Goal: Transaction & Acquisition: Purchase product/service

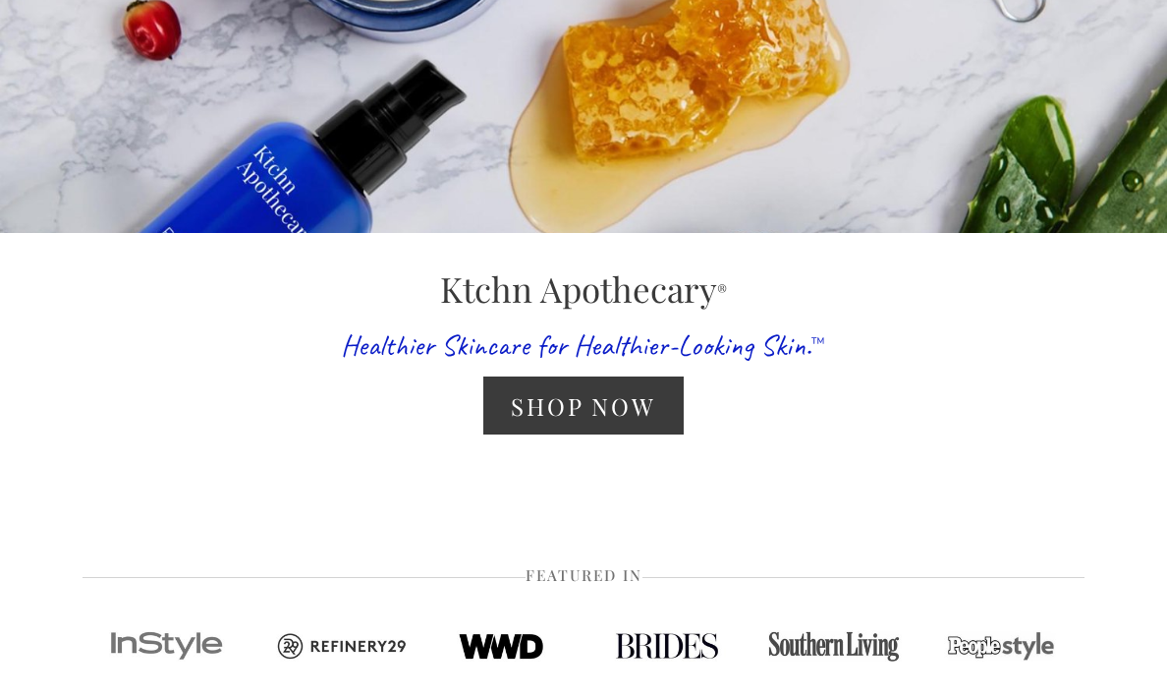
scroll to position [522, 0]
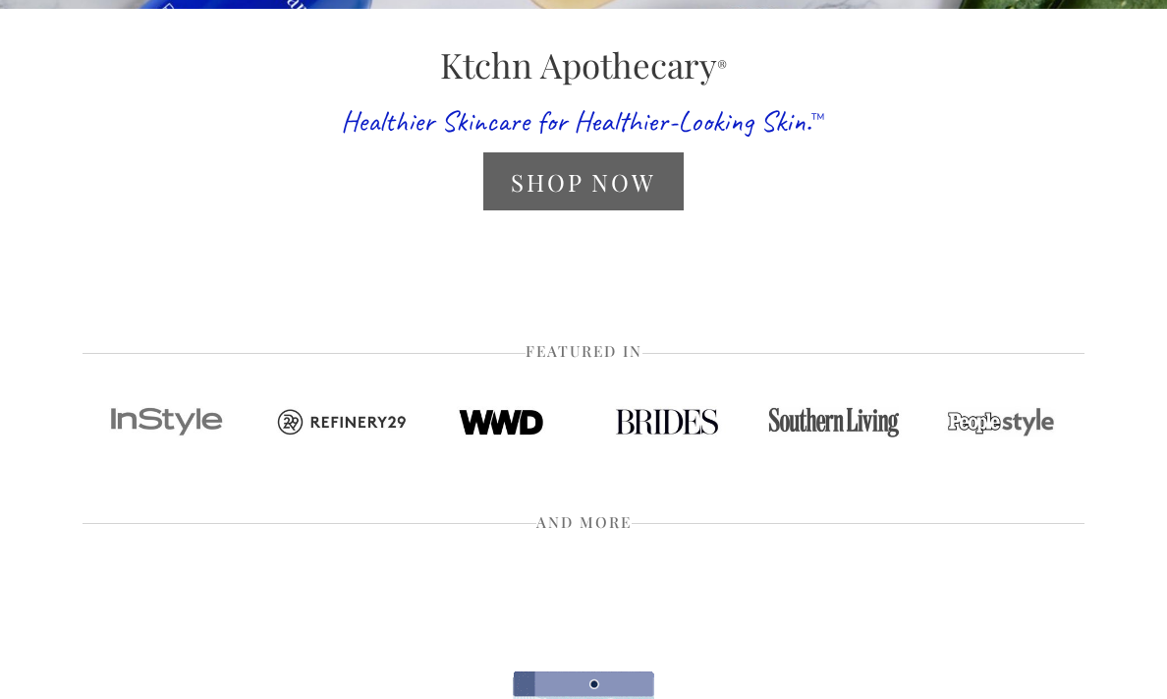
click at [641, 181] on link "Shop Now" at bounding box center [582, 181] width 199 height 58
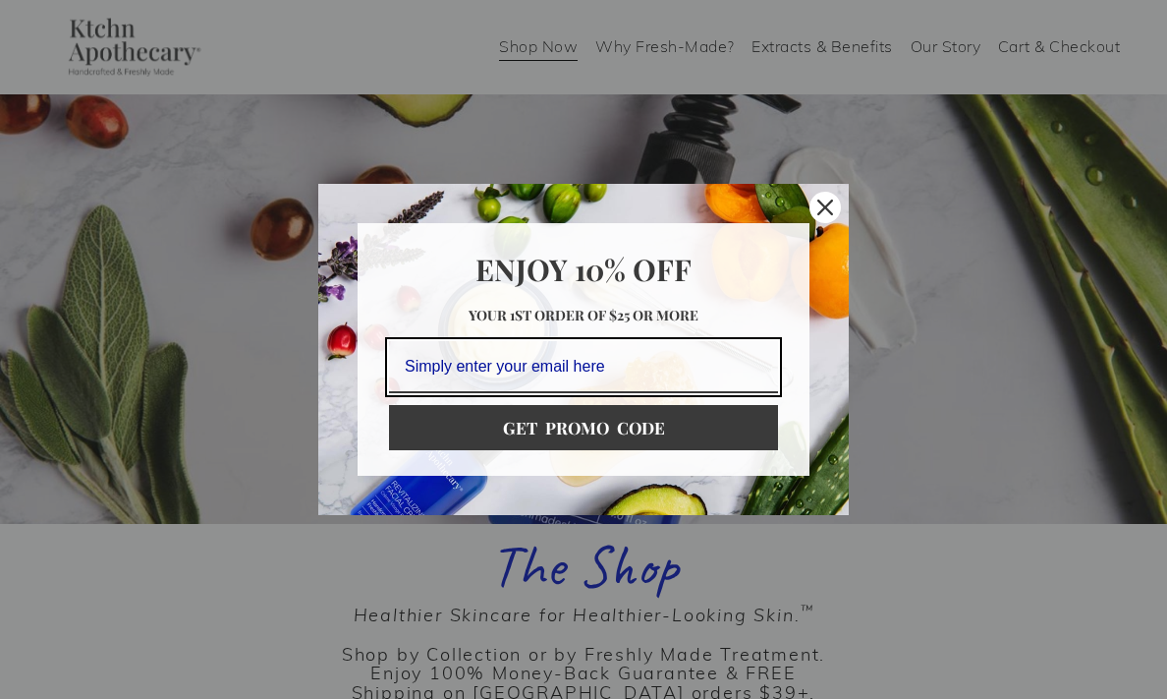
click at [282, 319] on div "Marketing offer form" at bounding box center [583, 349] width 1167 height 699
type input "susmor@gmail.com"
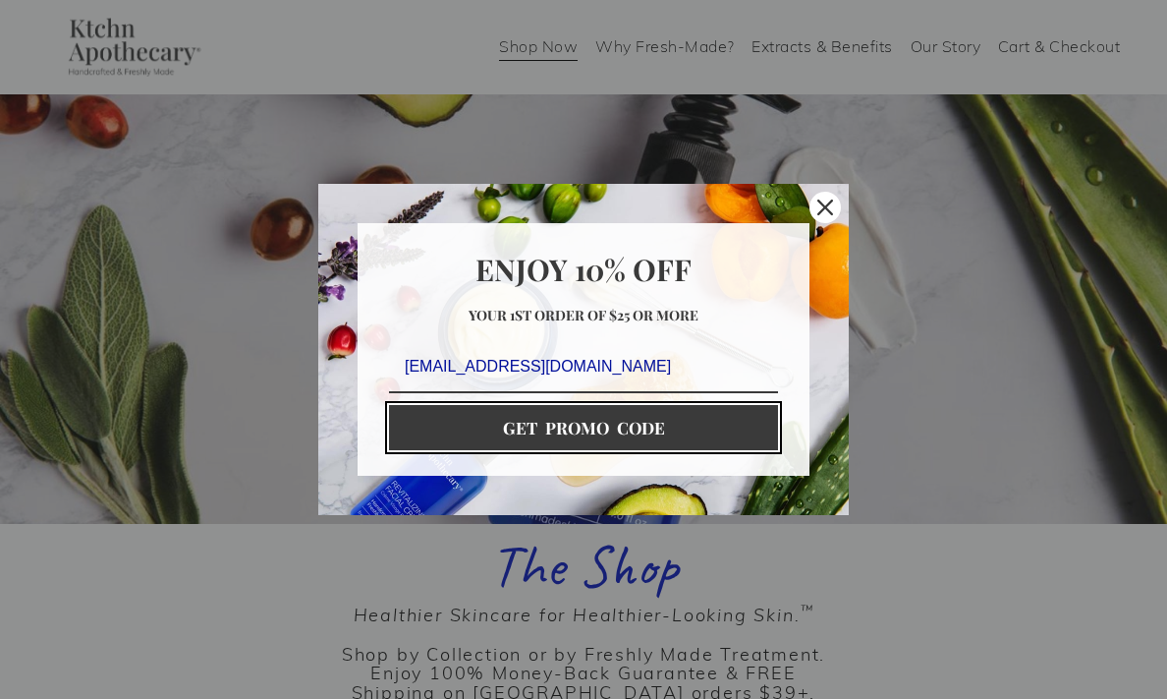
click at [602, 425] on button "GET PROMO CODE" at bounding box center [583, 427] width 389 height 45
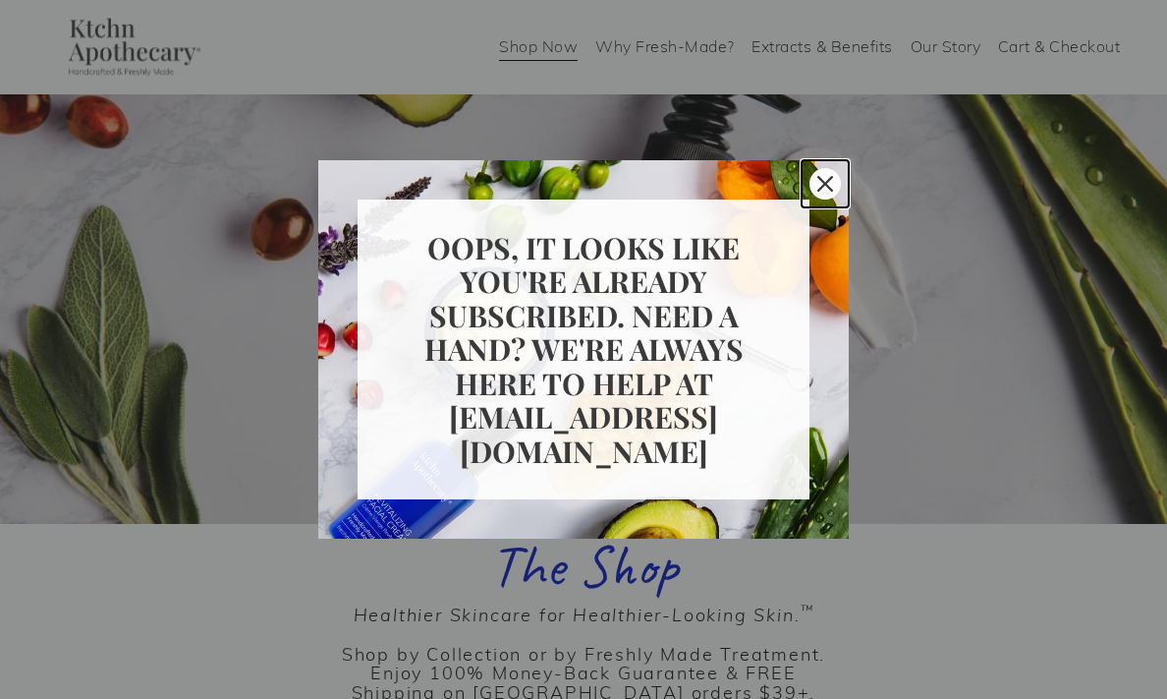
click at [827, 184] on icon "close icon" at bounding box center [825, 184] width 16 height 16
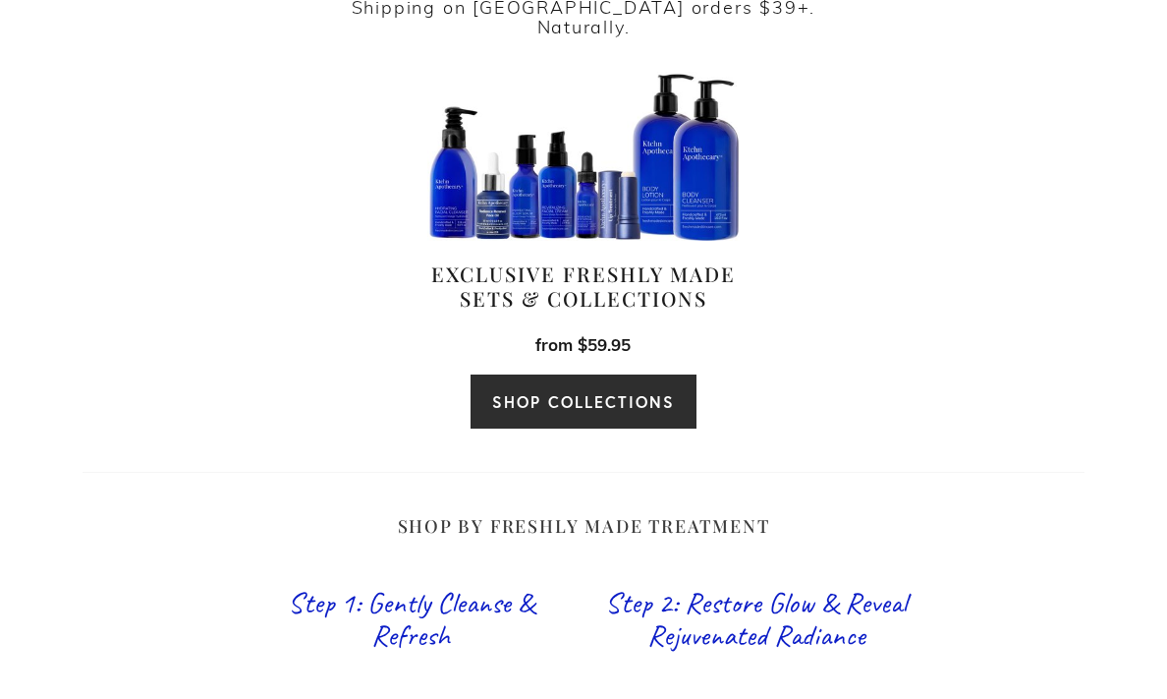
scroll to position [702, 0]
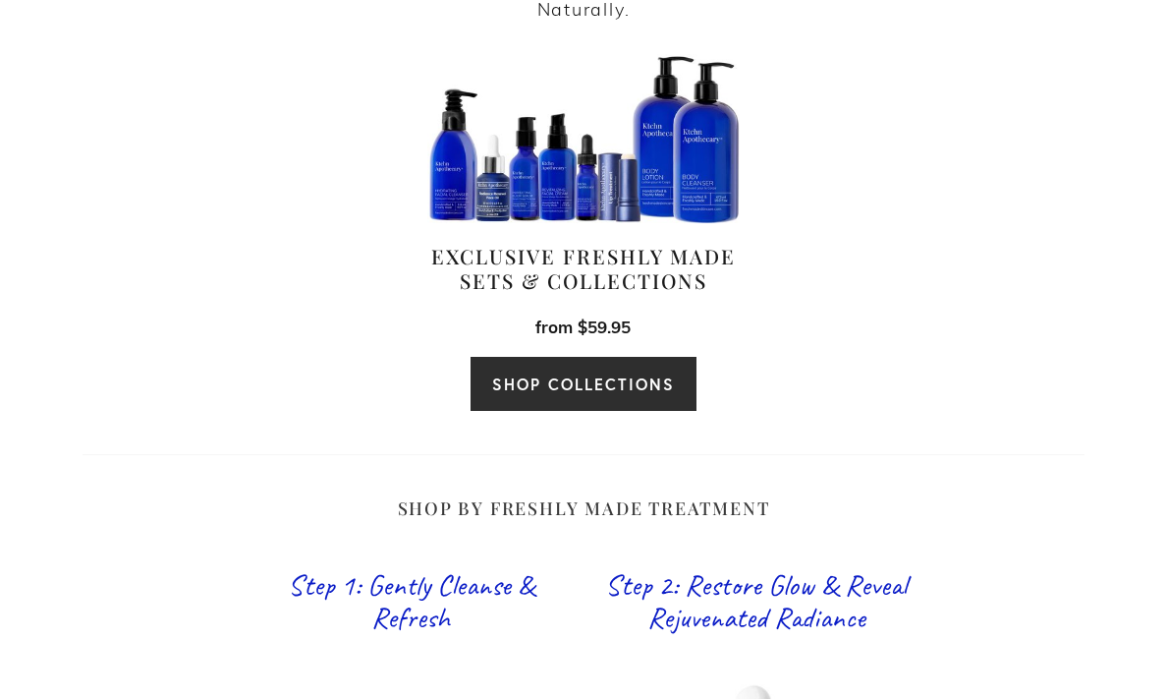
click at [567, 364] on link "SHOP COLLECTIONS" at bounding box center [584, 384] width 228 height 56
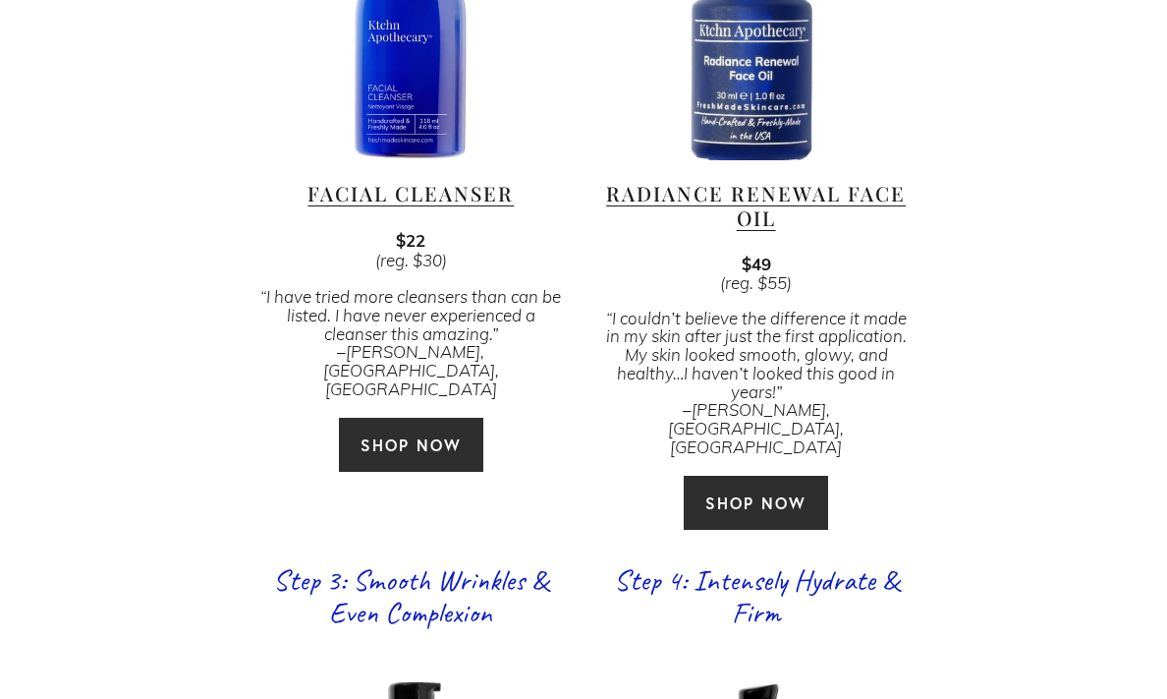
scroll to position [1542, 0]
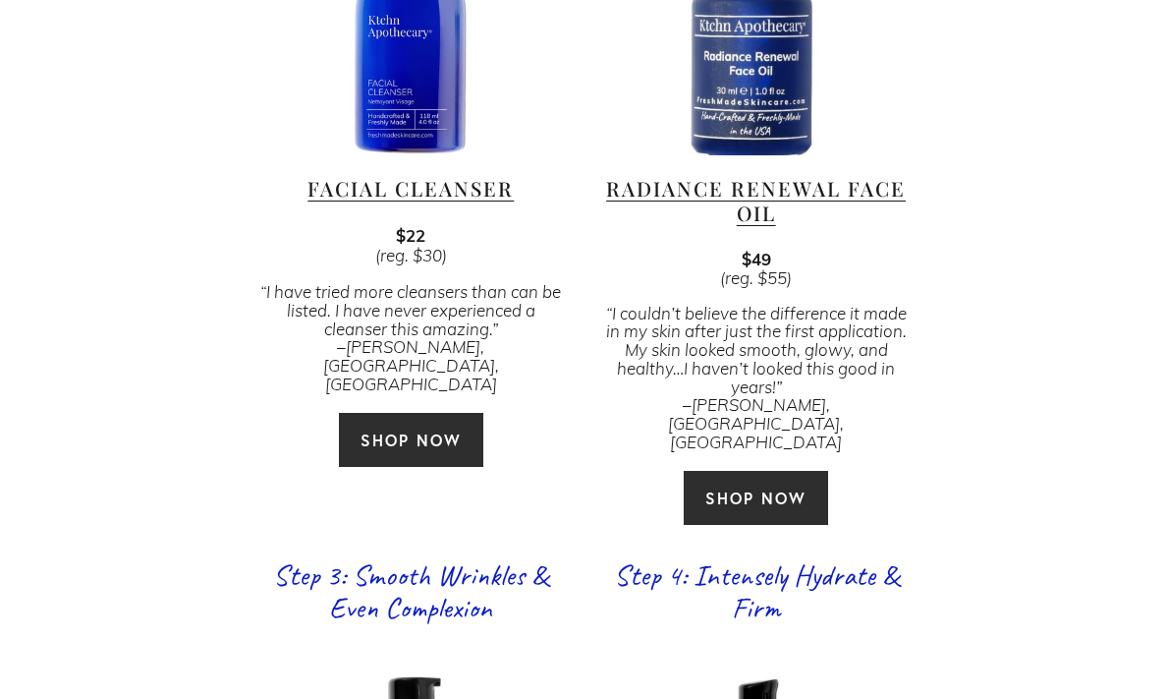
click at [393, 412] on link "SHOP NOW" at bounding box center [411, 440] width 146 height 56
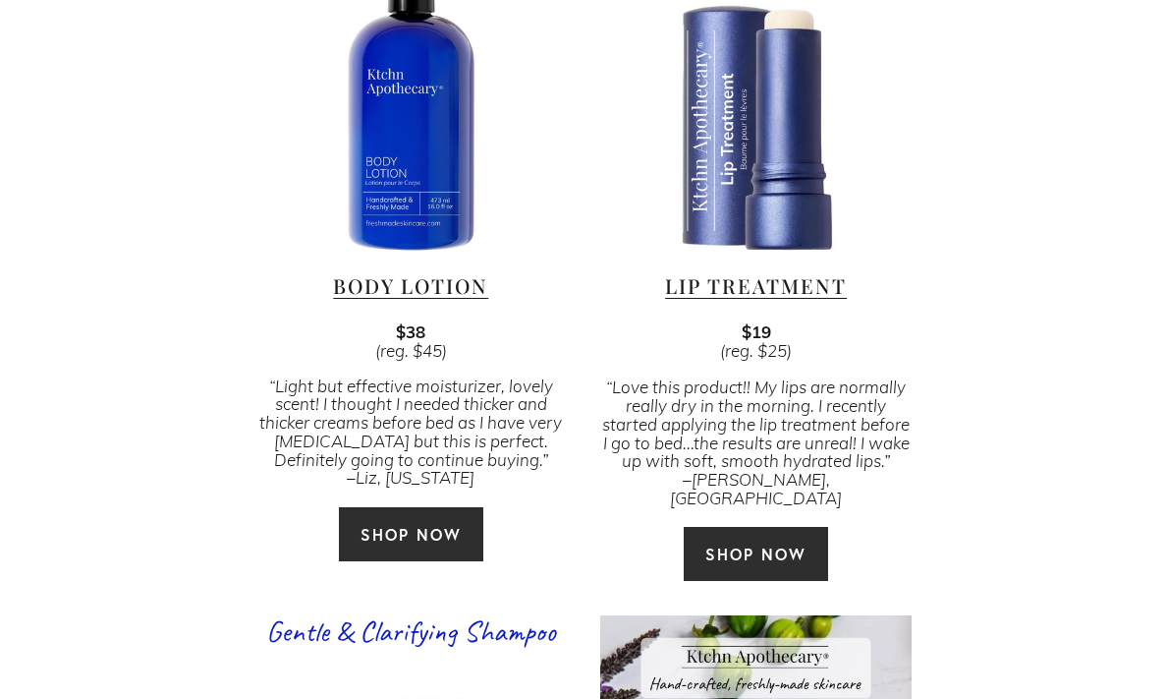
scroll to position [3892, 0]
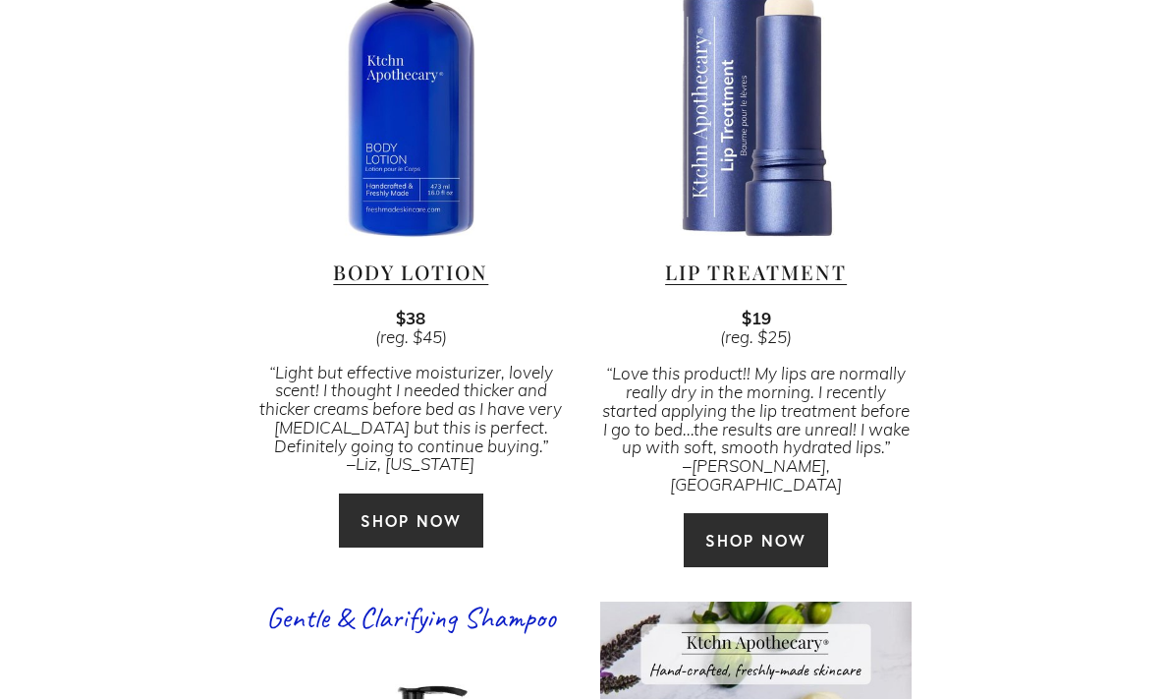
click at [408, 492] on link "SHOP NOW" at bounding box center [411, 520] width 146 height 56
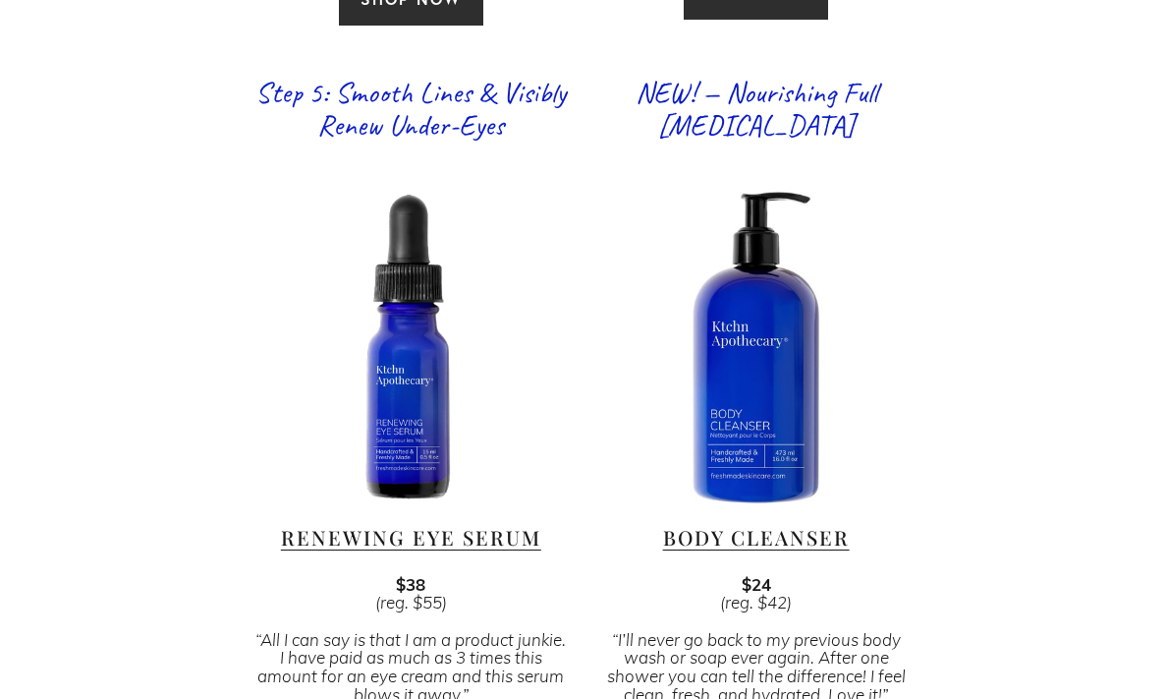
scroll to position [2843, 0]
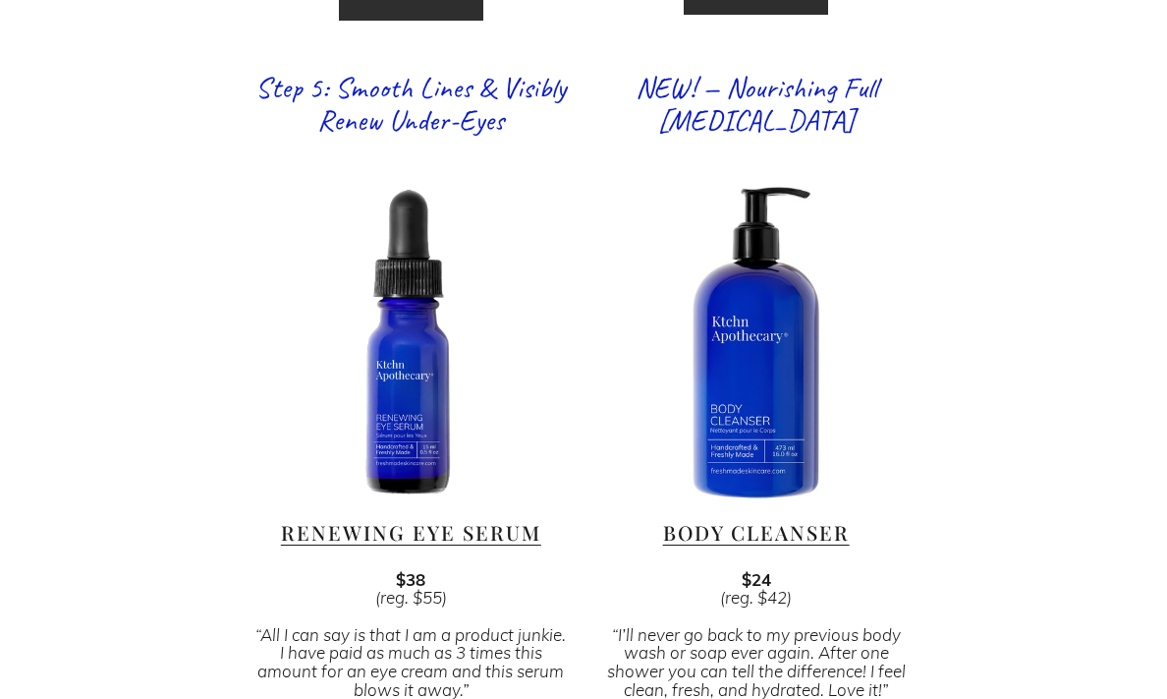
click at [759, 356] on div at bounding box center [755, 342] width 311 height 311
click at [740, 388] on div at bounding box center [755, 342] width 311 height 311
click at [676, 519] on link "Body Cleanser" at bounding box center [756, 532] width 187 height 27
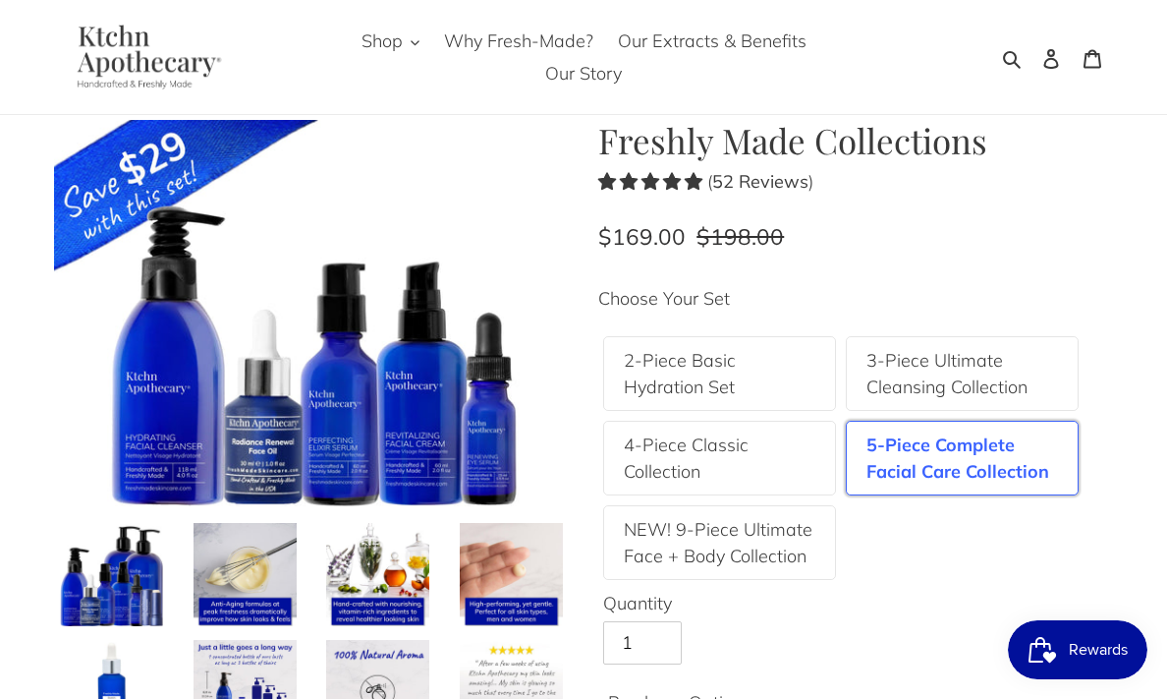
scroll to position [67, 0]
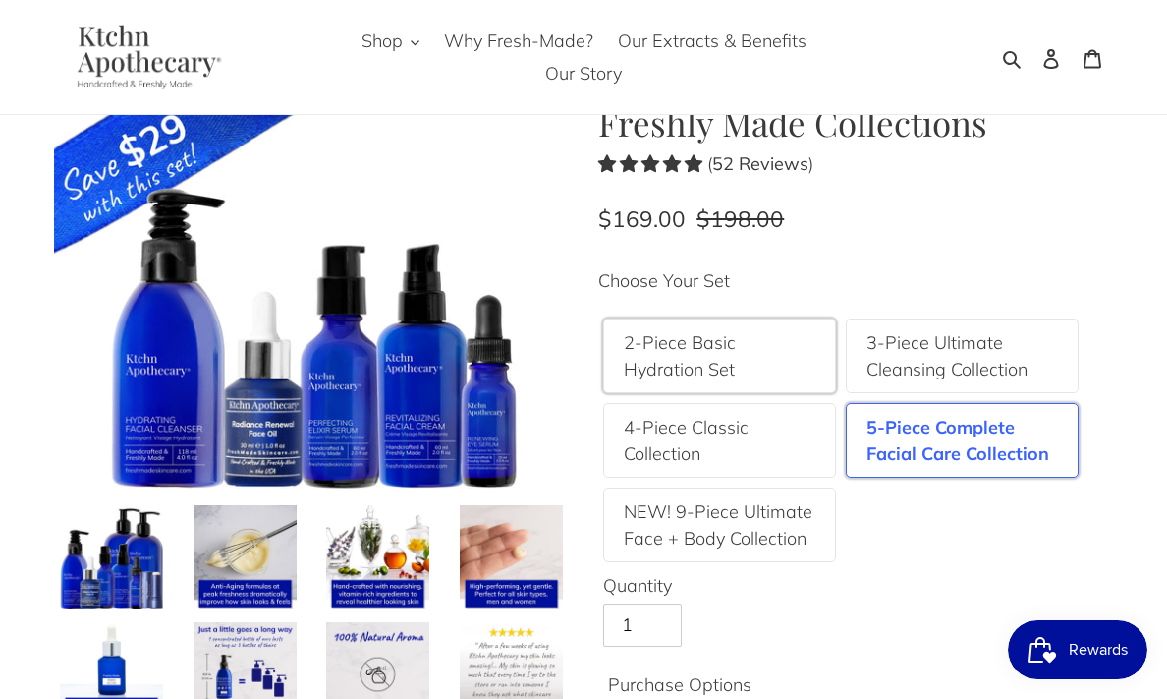
click at [690, 356] on label "2-Piece Basic Hydration Set" at bounding box center [720, 355] width 192 height 53
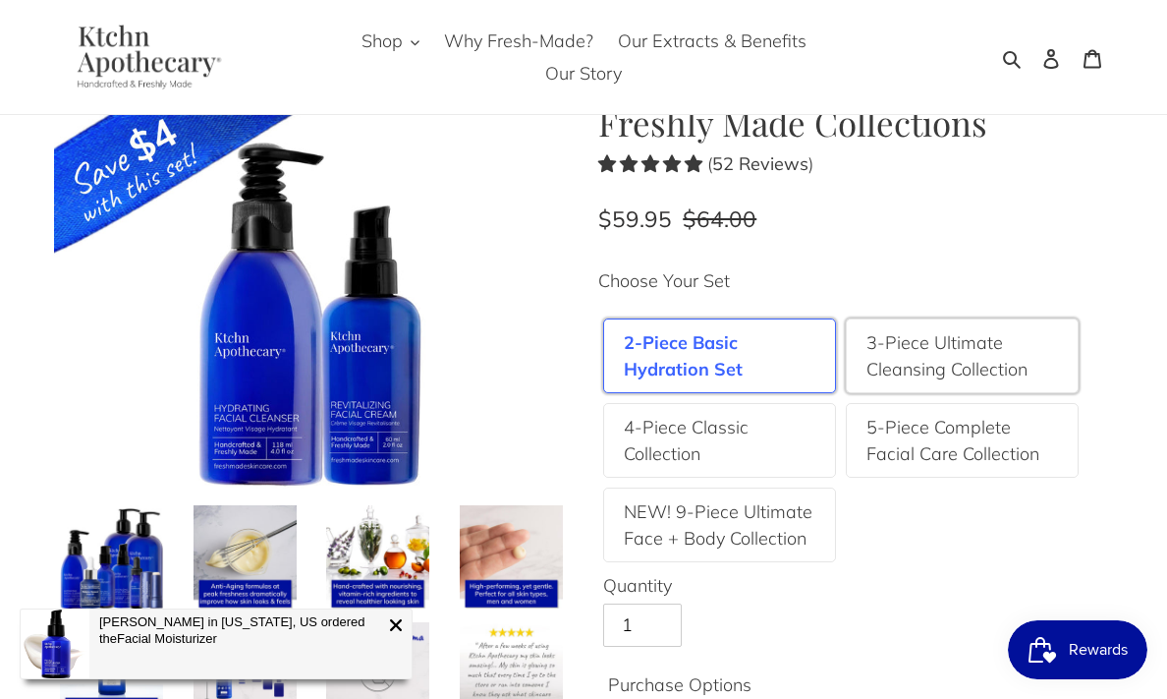
click at [963, 355] on label "3-Piece Ultimate Cleansing Collection" at bounding box center [963, 355] width 192 height 53
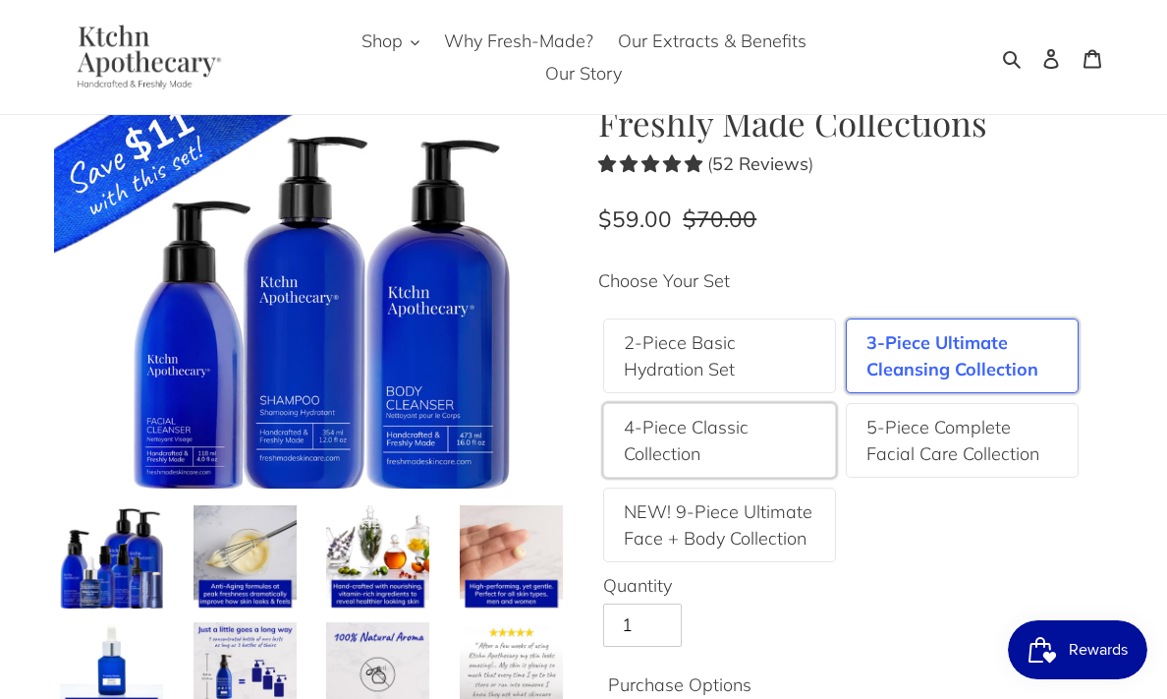
click at [683, 447] on label "4-Piece Classic Collection" at bounding box center [720, 440] width 192 height 53
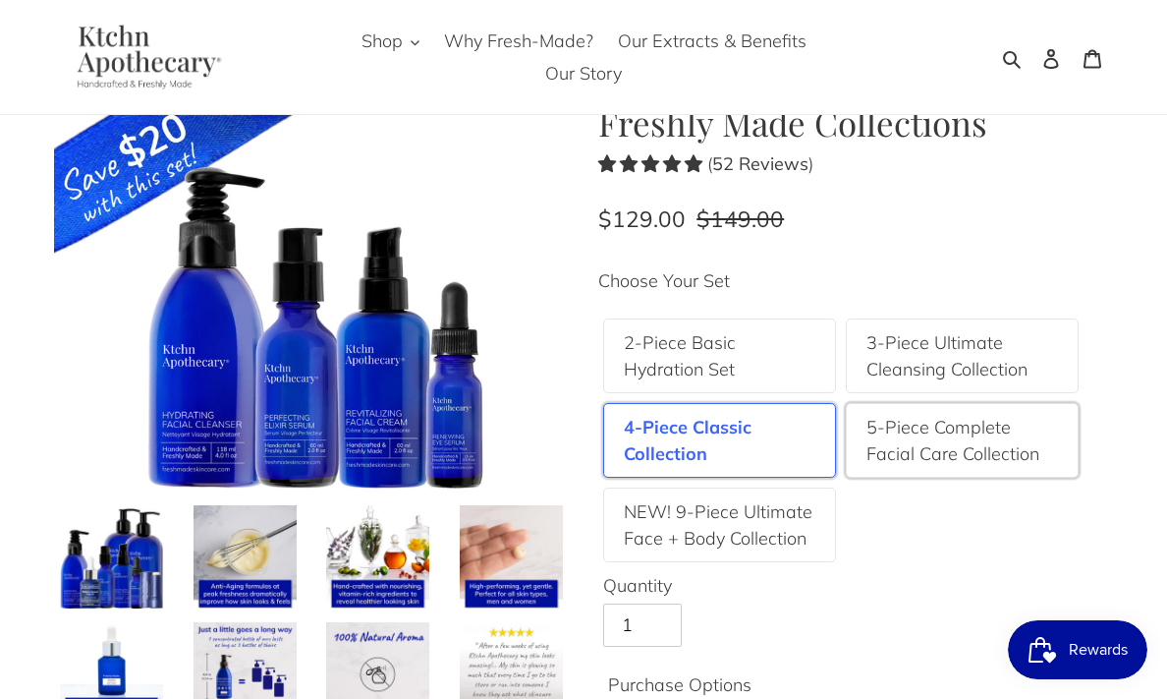
click at [949, 421] on label "5-Piece Complete Facial Care Collection" at bounding box center [963, 440] width 192 height 53
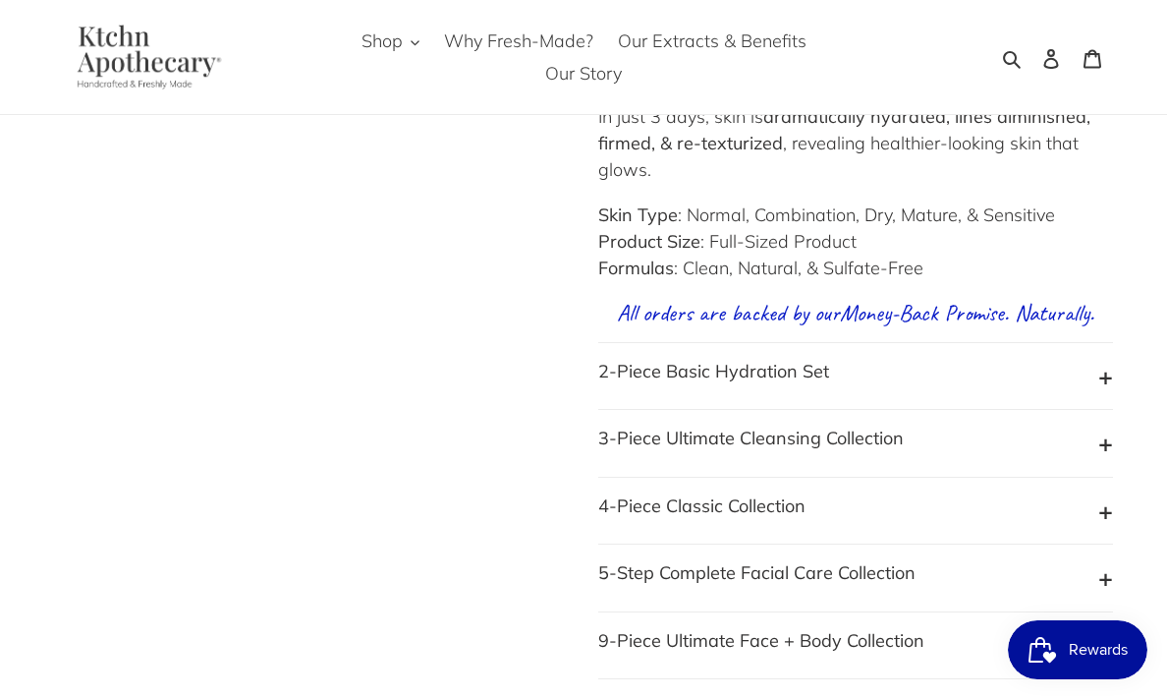
scroll to position [1800, 0]
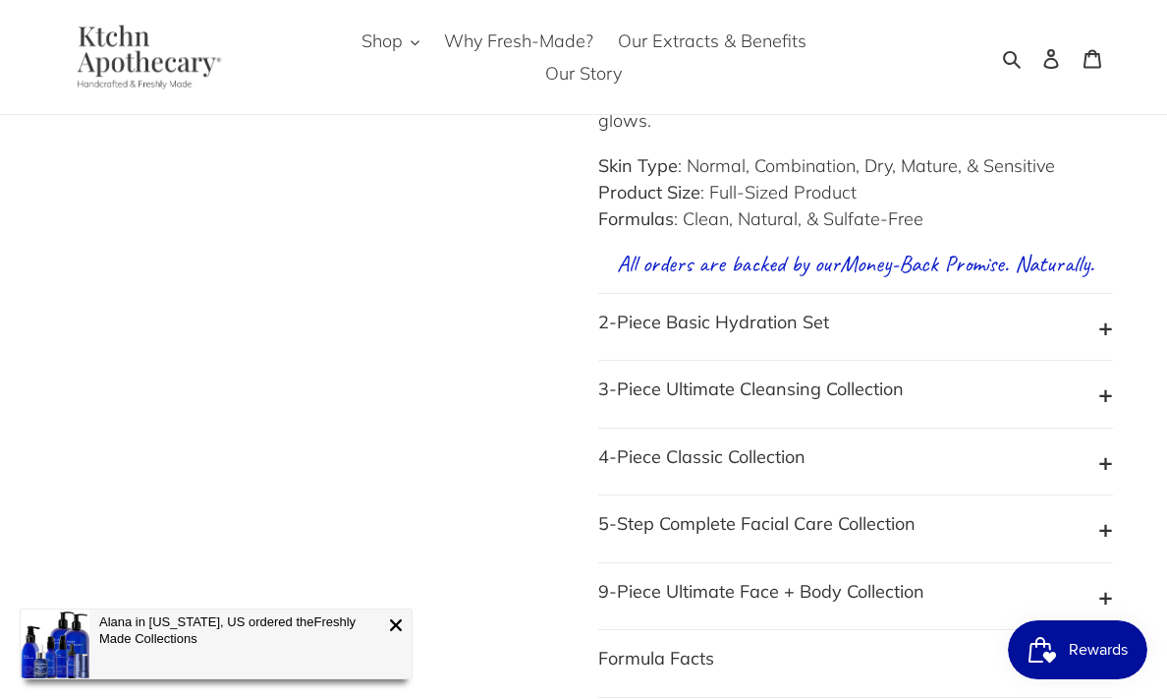
click at [795, 333] on b "2-Piece Basic Hydration Set" at bounding box center [713, 321] width 231 height 23
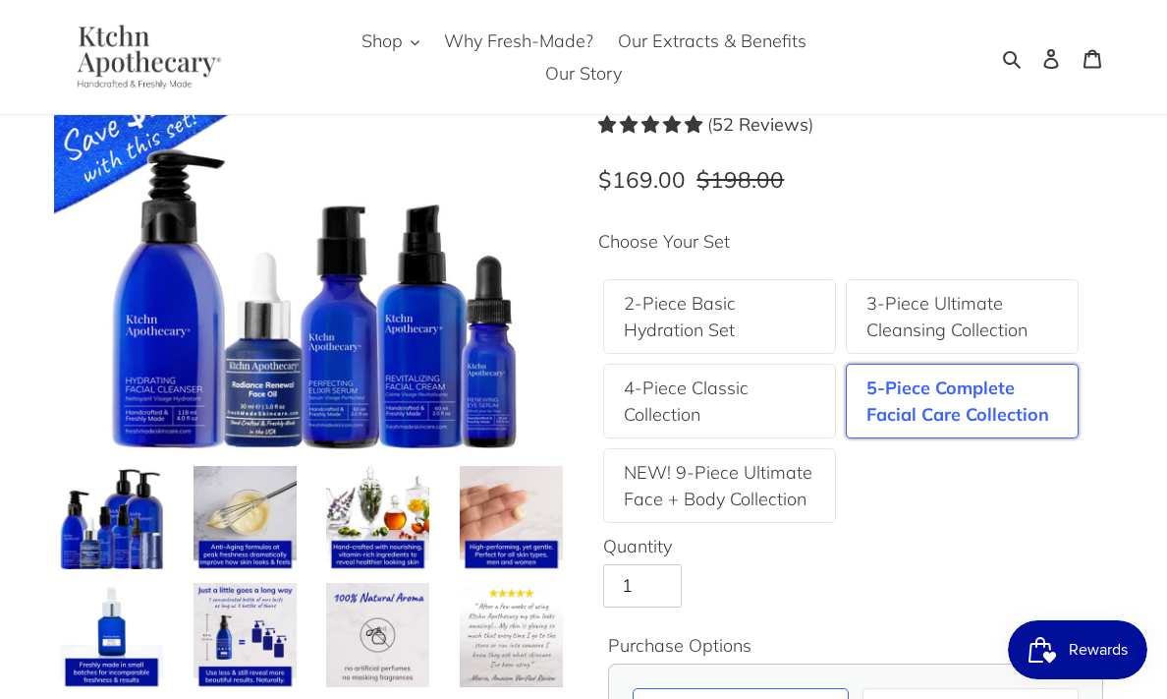
scroll to position [0, 0]
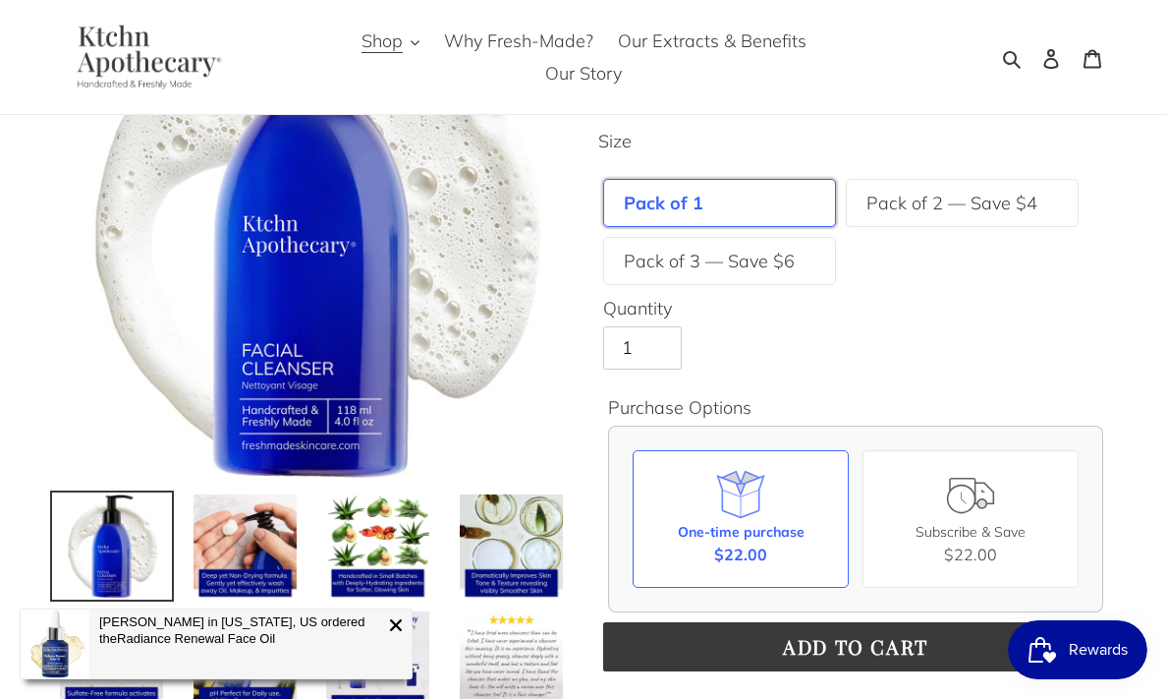
scroll to position [237, 0]
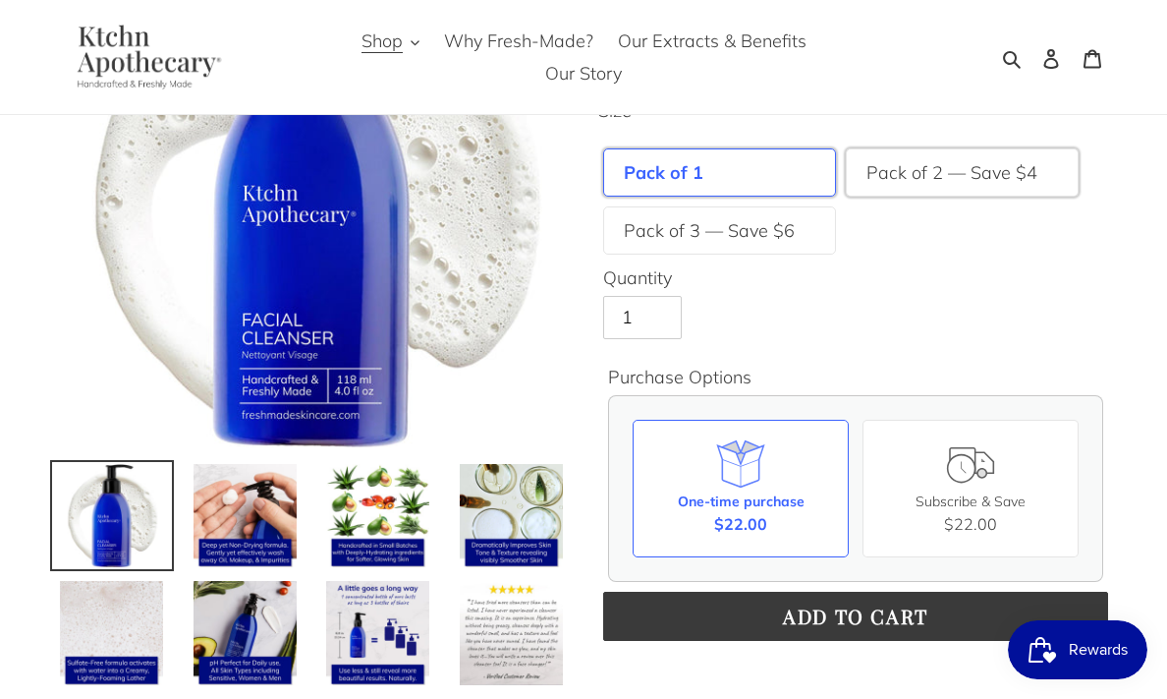
click at [964, 172] on label "Pack of 2 — Save $4" at bounding box center [952, 172] width 171 height 27
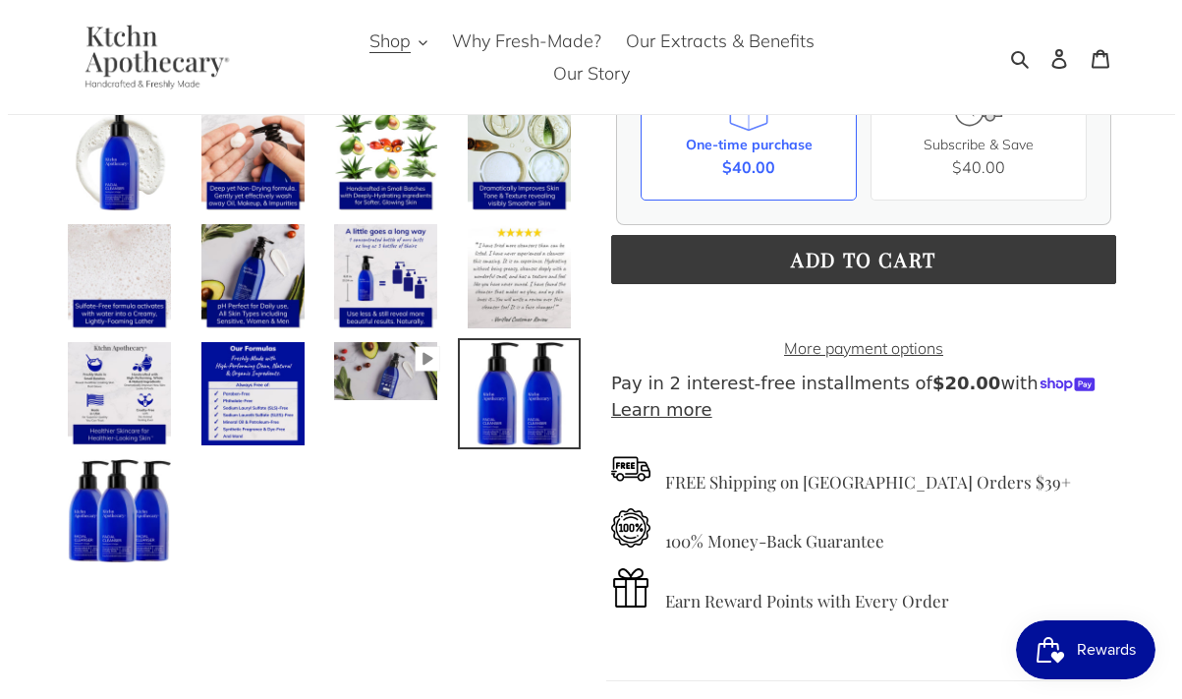
scroll to position [616, 0]
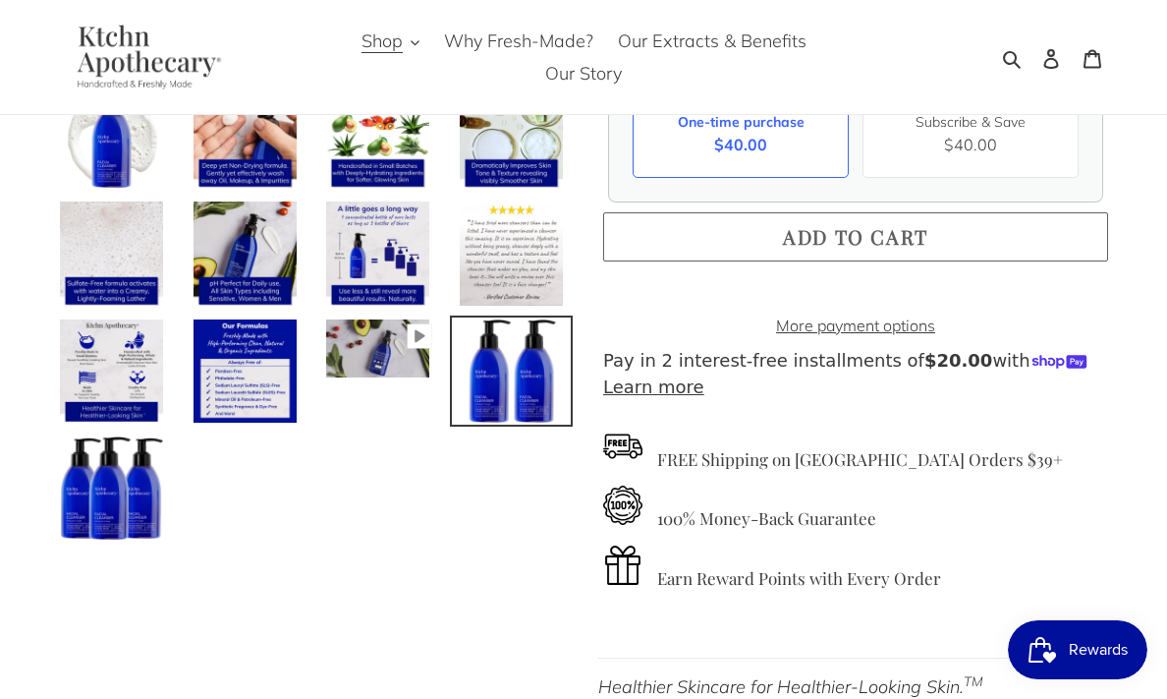
click at [818, 244] on span "Add to cart" at bounding box center [855, 236] width 145 height 27
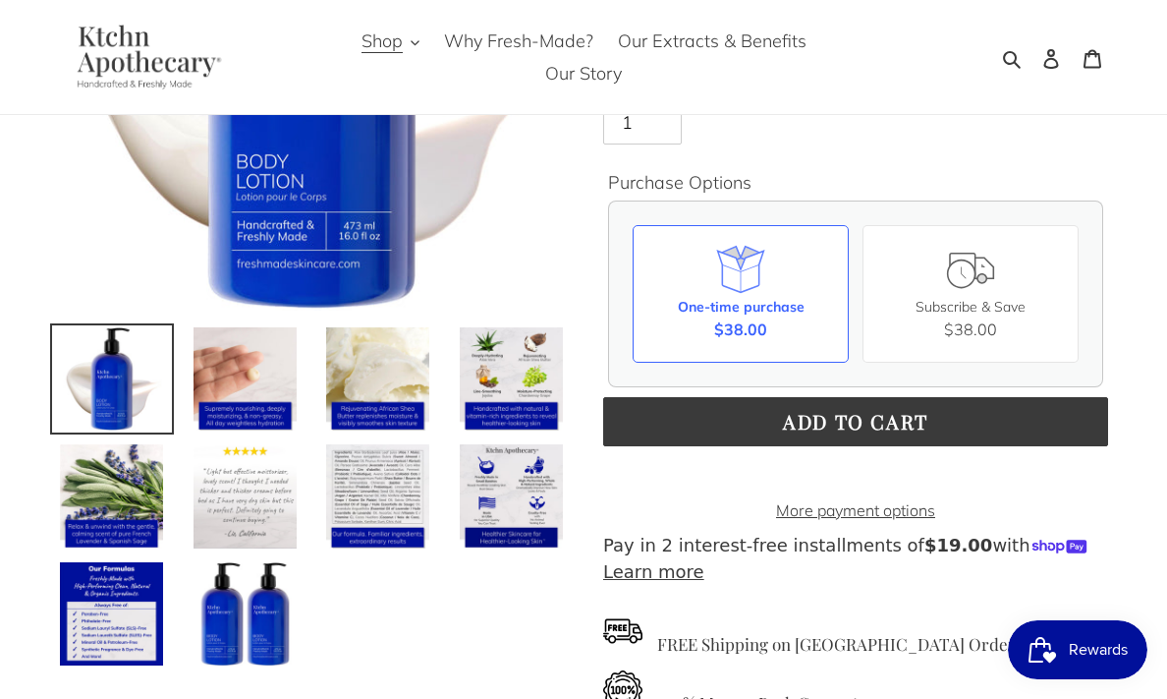
scroll to position [391, 0]
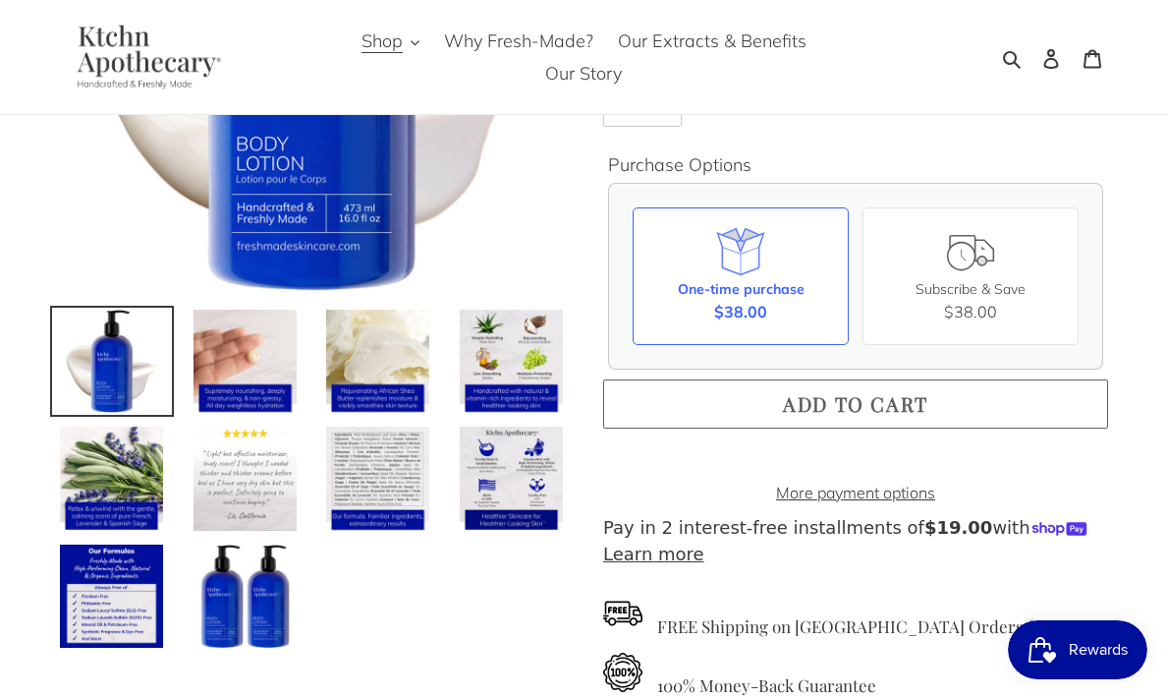
click at [833, 399] on span "Add to cart" at bounding box center [855, 403] width 145 height 27
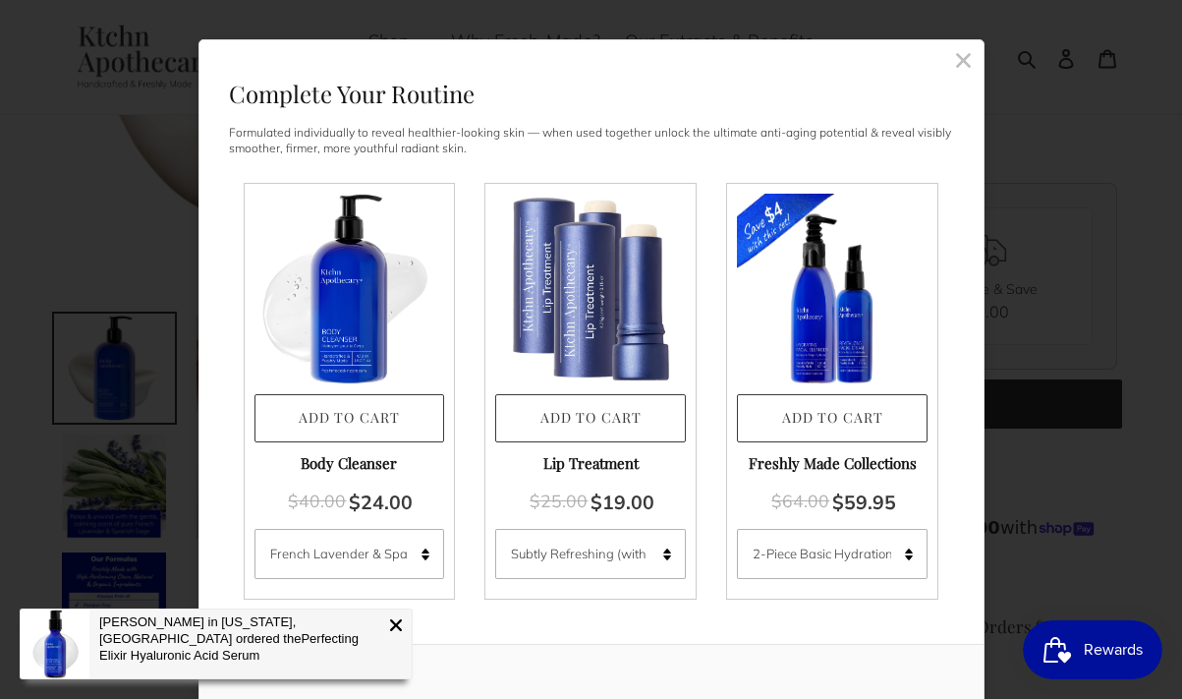
click at [955, 61] on rect at bounding box center [964, 60] width 18 height 18
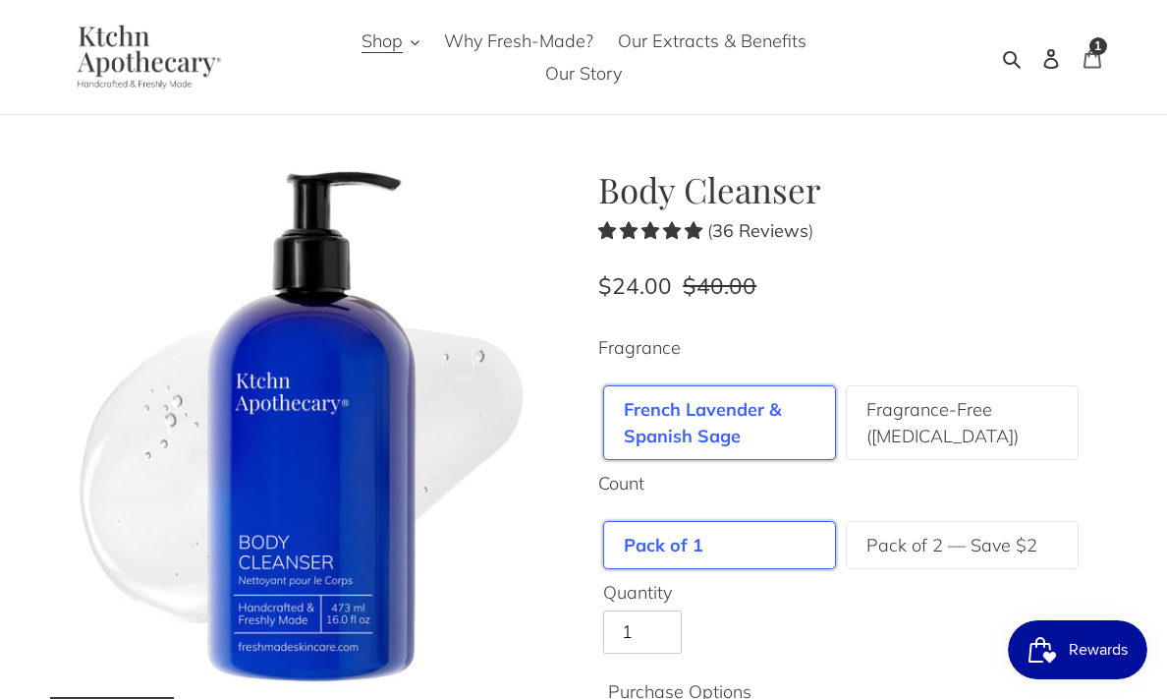
click at [1096, 51] on span "1" at bounding box center [1097, 46] width 7 height 12
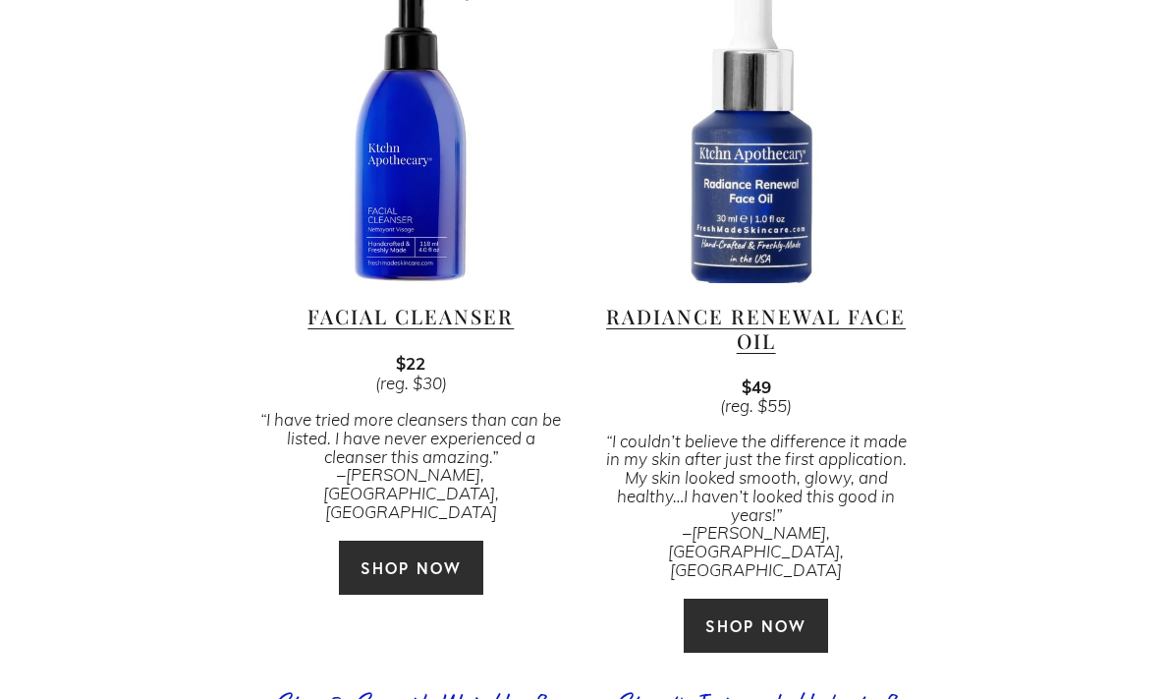
scroll to position [1451, 0]
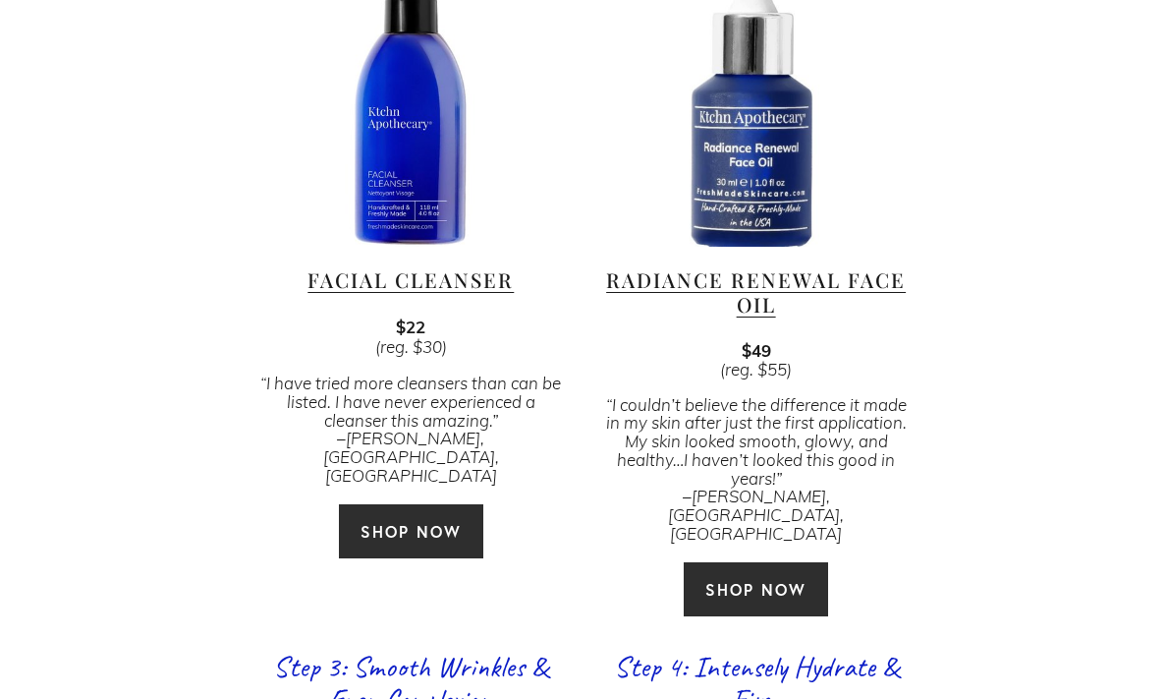
click at [441, 149] on div at bounding box center [410, 90] width 311 height 311
click at [407, 503] on link "SHOP NOW" at bounding box center [411, 531] width 146 height 56
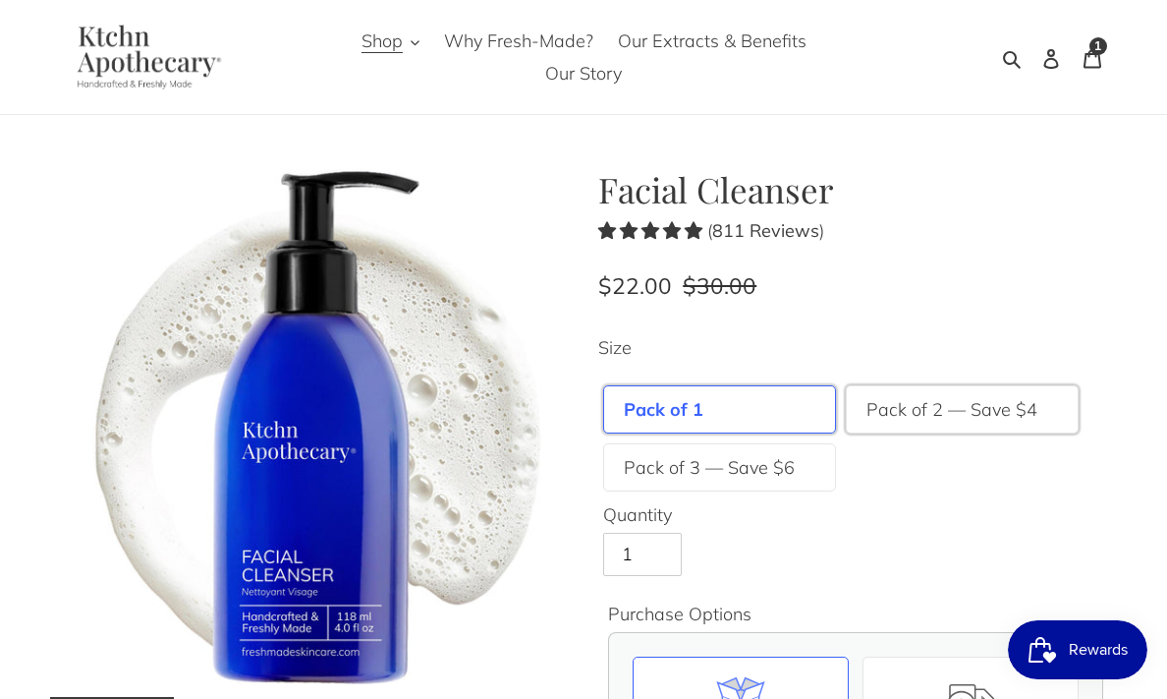
click at [986, 407] on label "Pack of 2 — Save $4" at bounding box center [952, 409] width 171 height 27
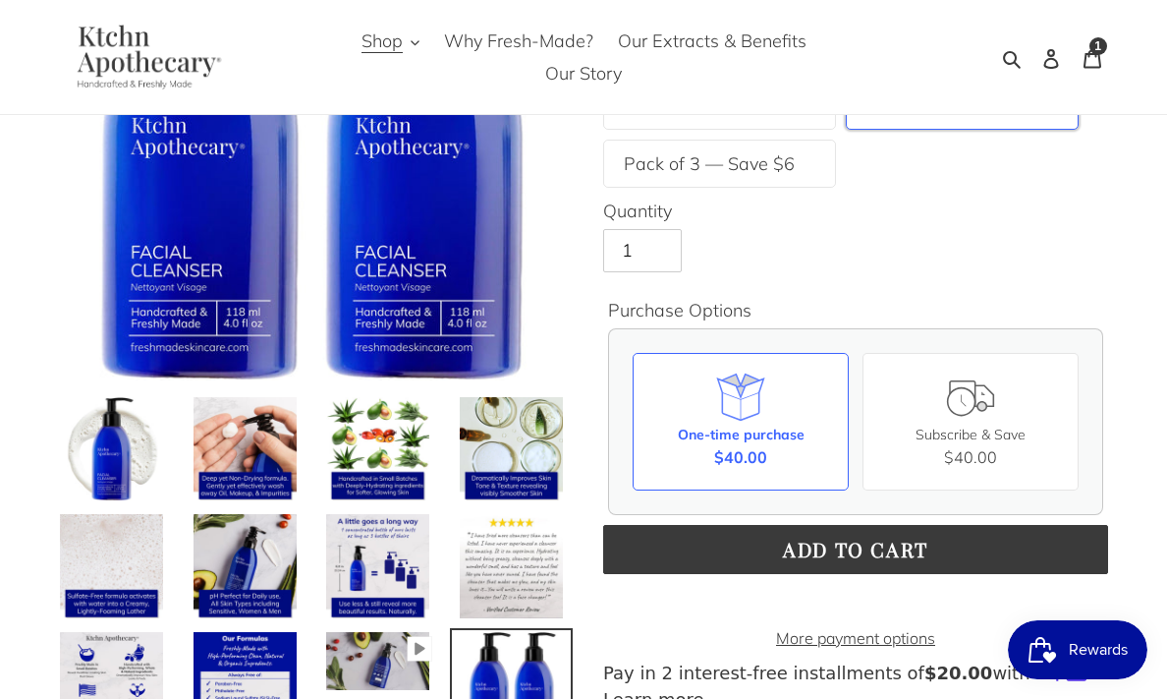
scroll to position [529, 0]
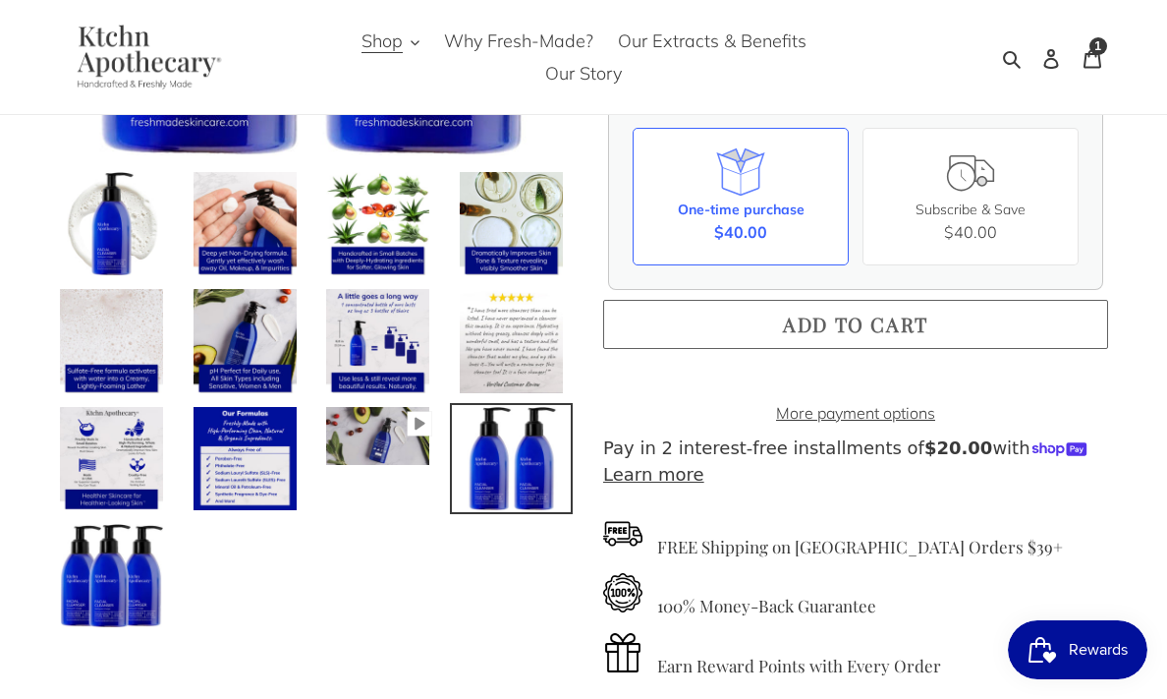
click at [813, 319] on span "Add to cart" at bounding box center [855, 323] width 145 height 27
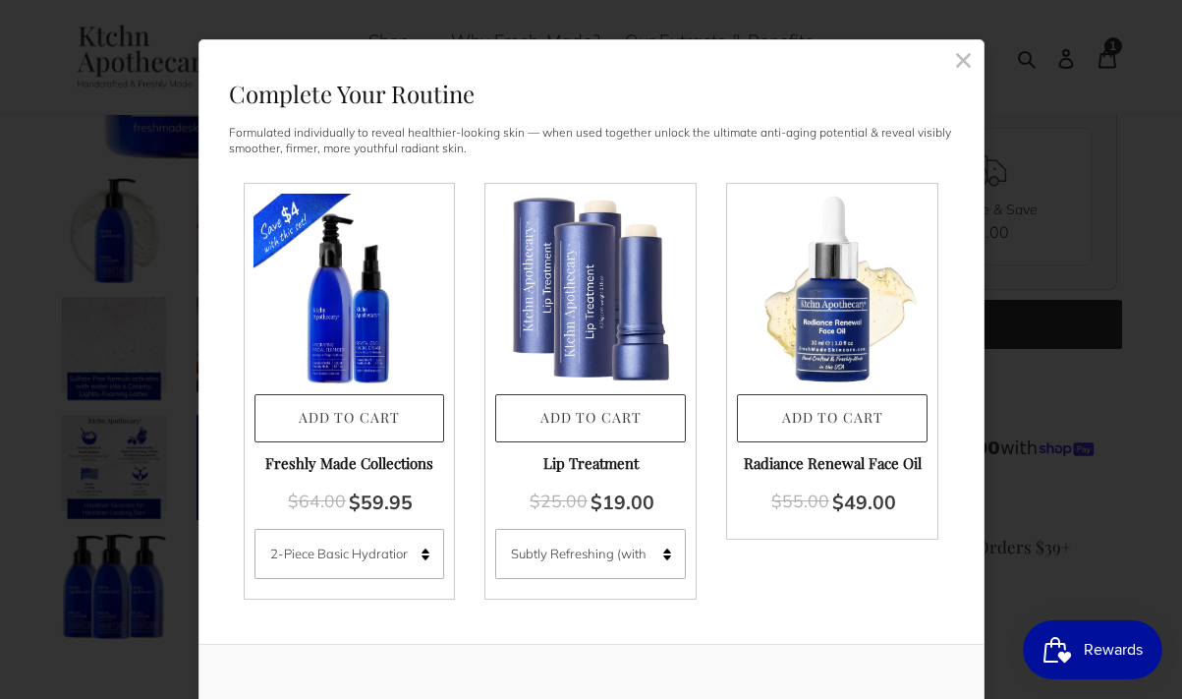
click at [955, 53] on rect at bounding box center [964, 60] width 18 height 18
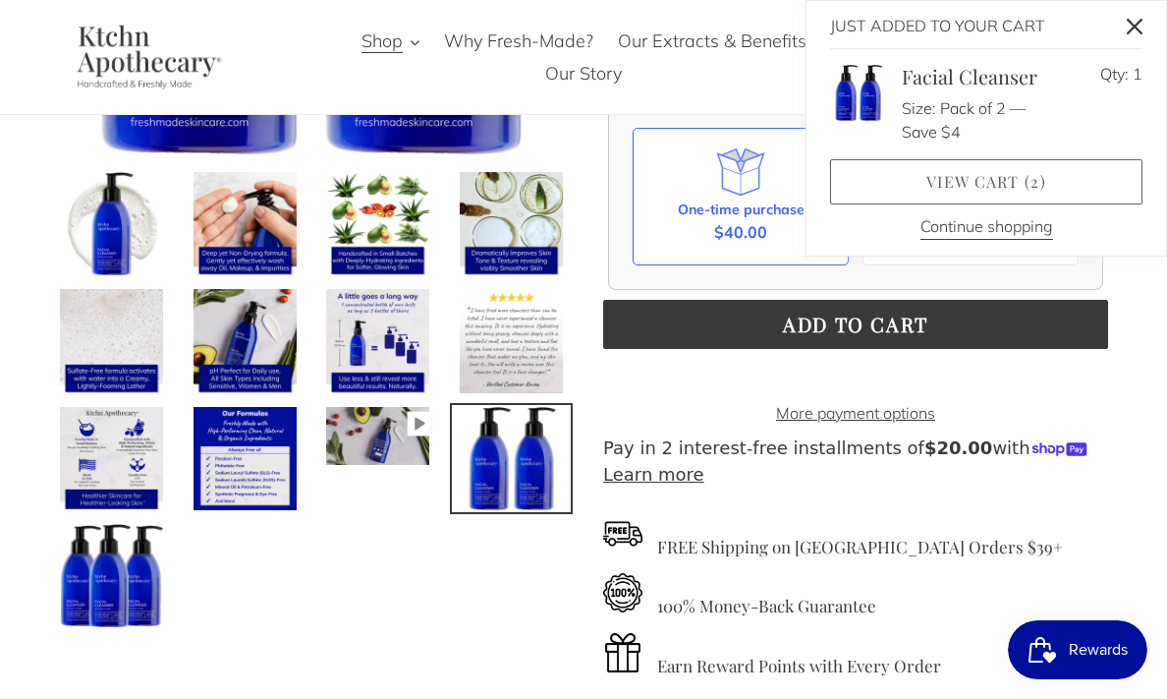
click at [988, 181] on link "View cart ( 2 )" at bounding box center [986, 181] width 312 height 45
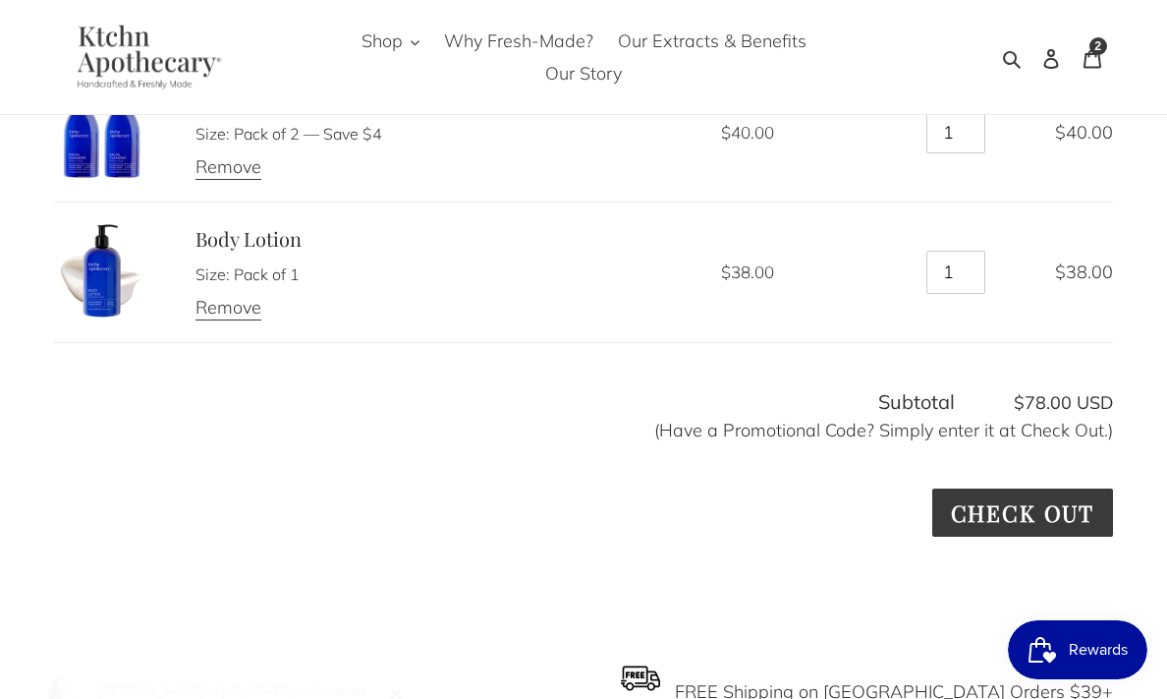
scroll to position [339, 0]
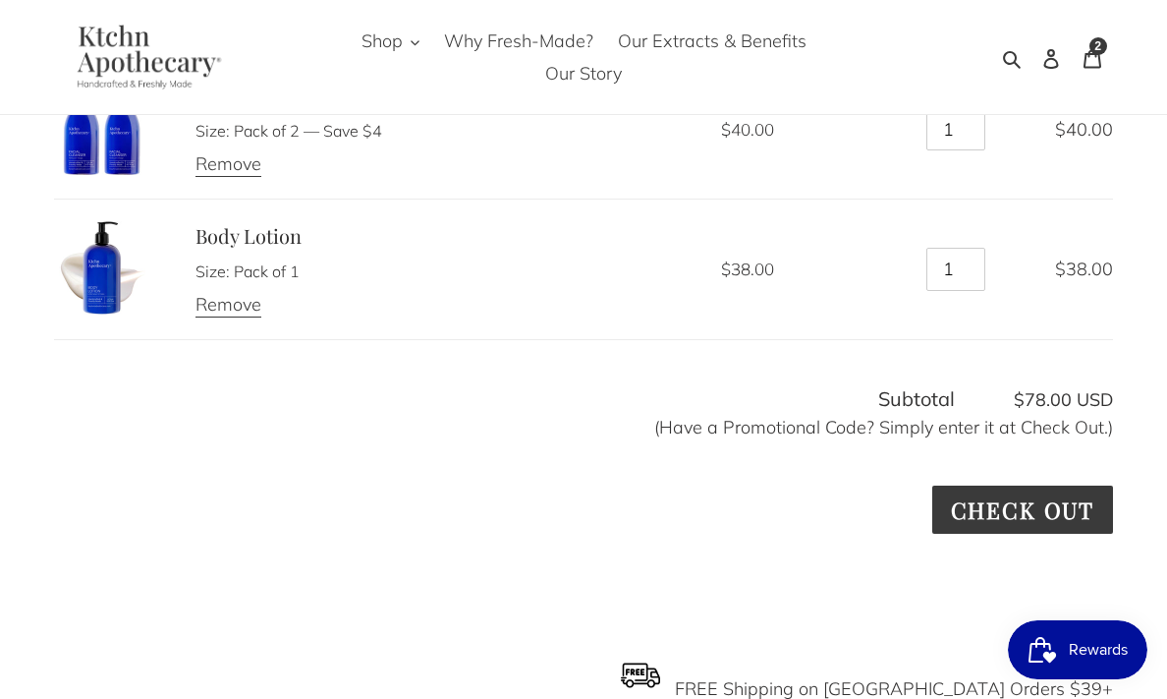
click at [1085, 650] on span "Rewards" at bounding box center [1098, 649] width 59 height 29
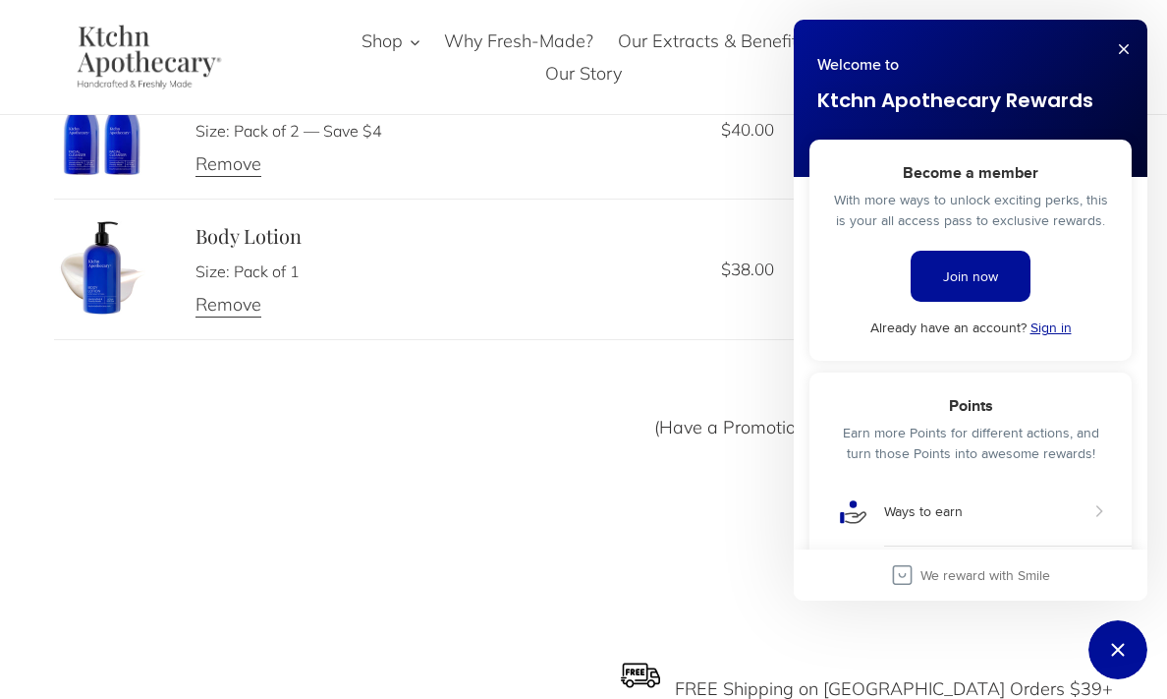
scroll to position [0, 0]
click at [1047, 328] on link "Sign in" at bounding box center [1051, 327] width 41 height 20
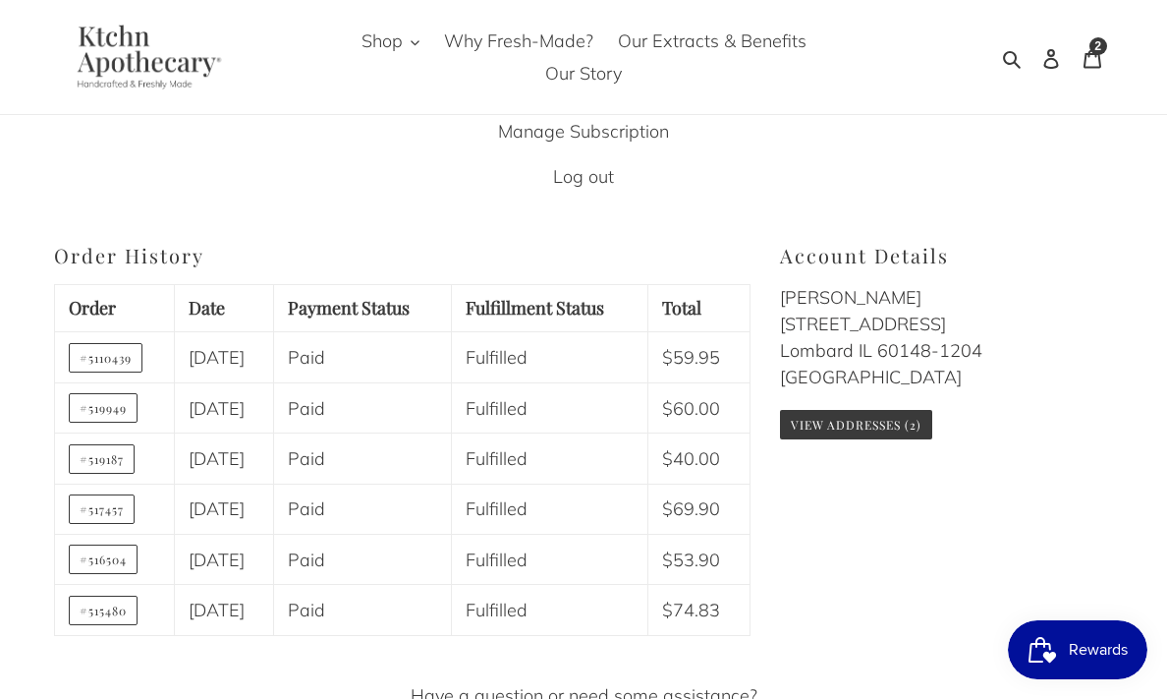
scroll to position [103, 0]
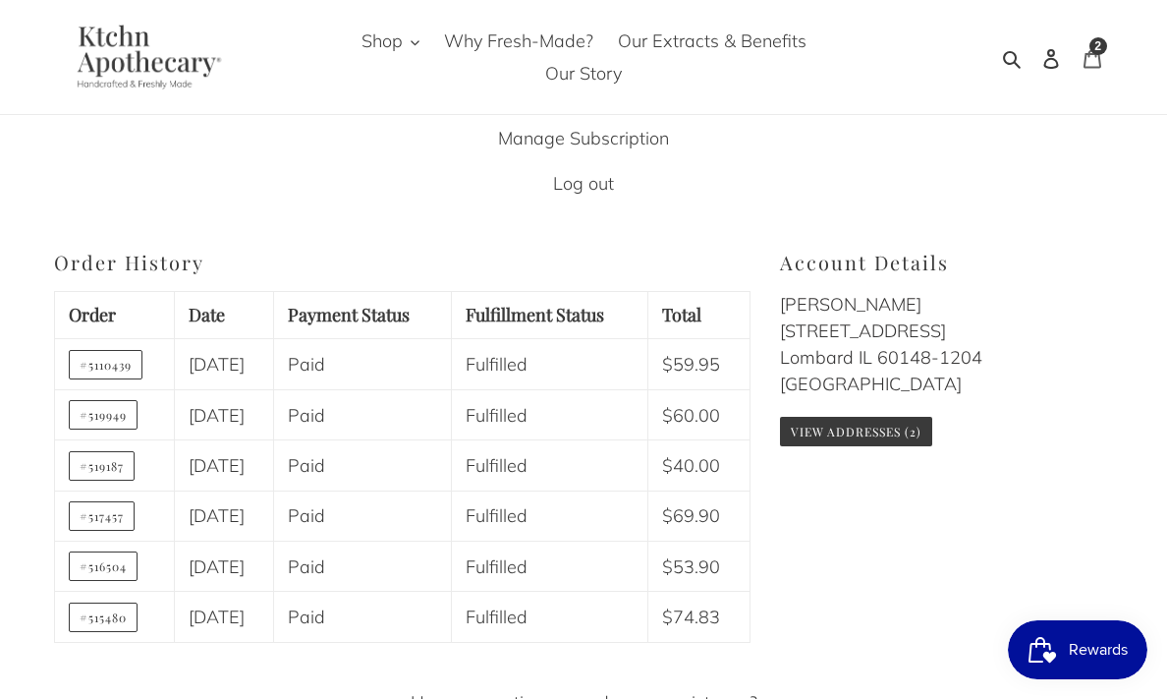
click at [1093, 51] on div "2 items" at bounding box center [1099, 46] width 18 height 18
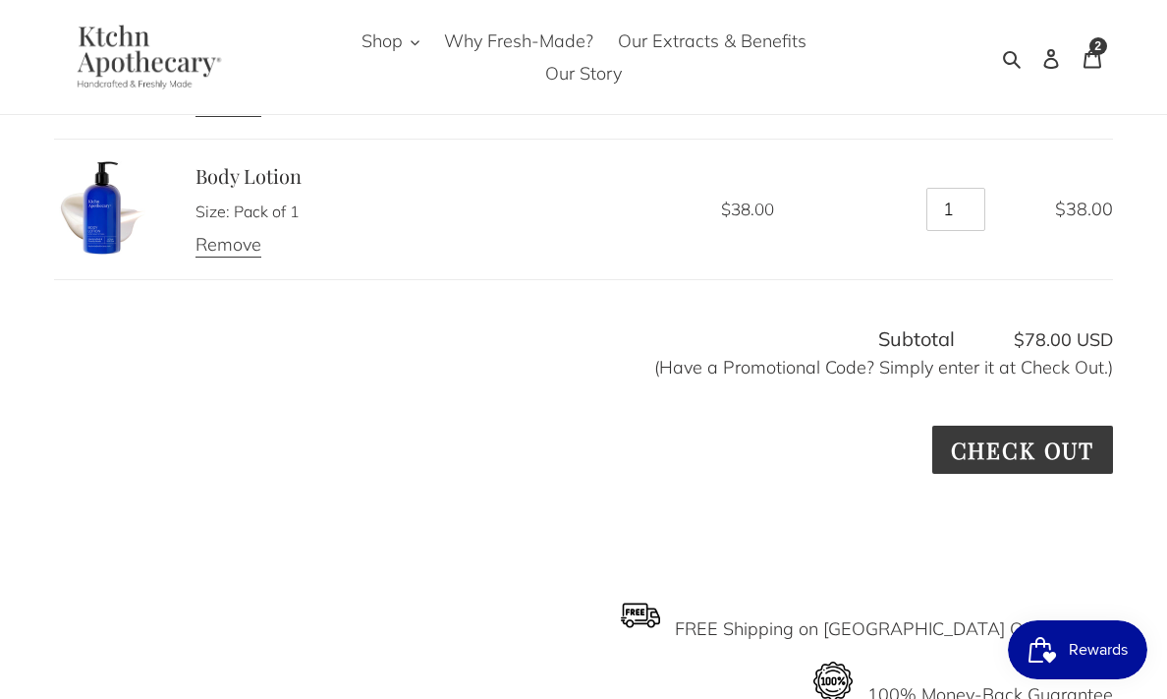
scroll to position [405, 0]
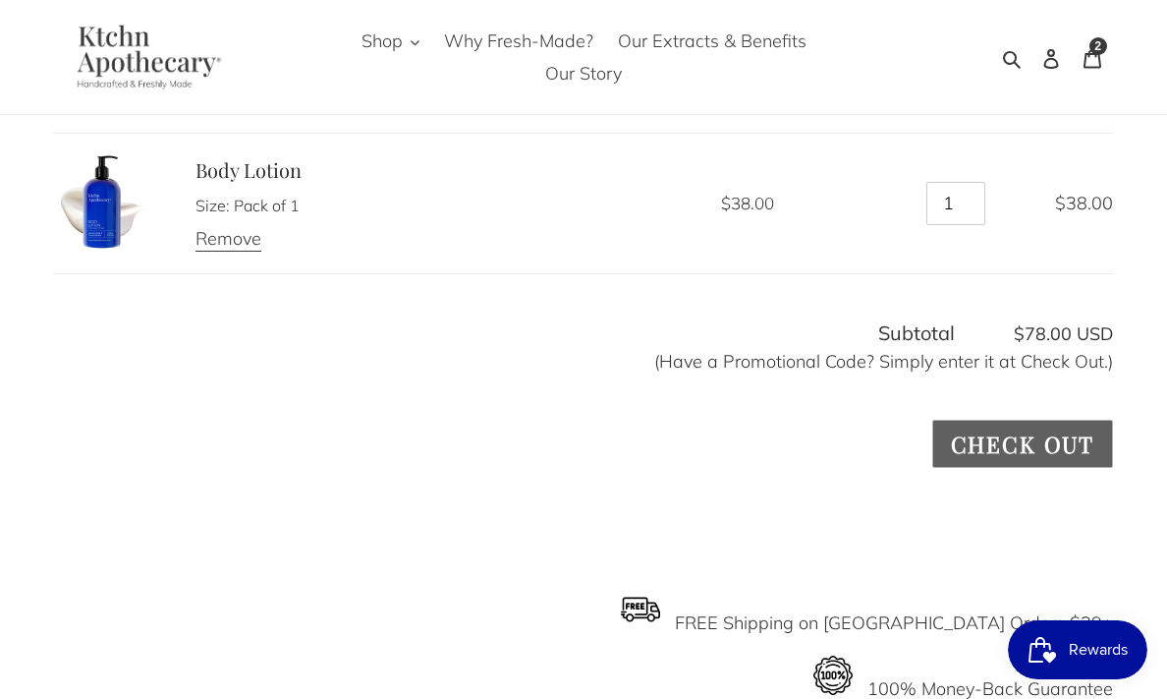
click at [1034, 444] on input "Check out" at bounding box center [1022, 444] width 181 height 48
